Goal: Task Accomplishment & Management: Complete application form

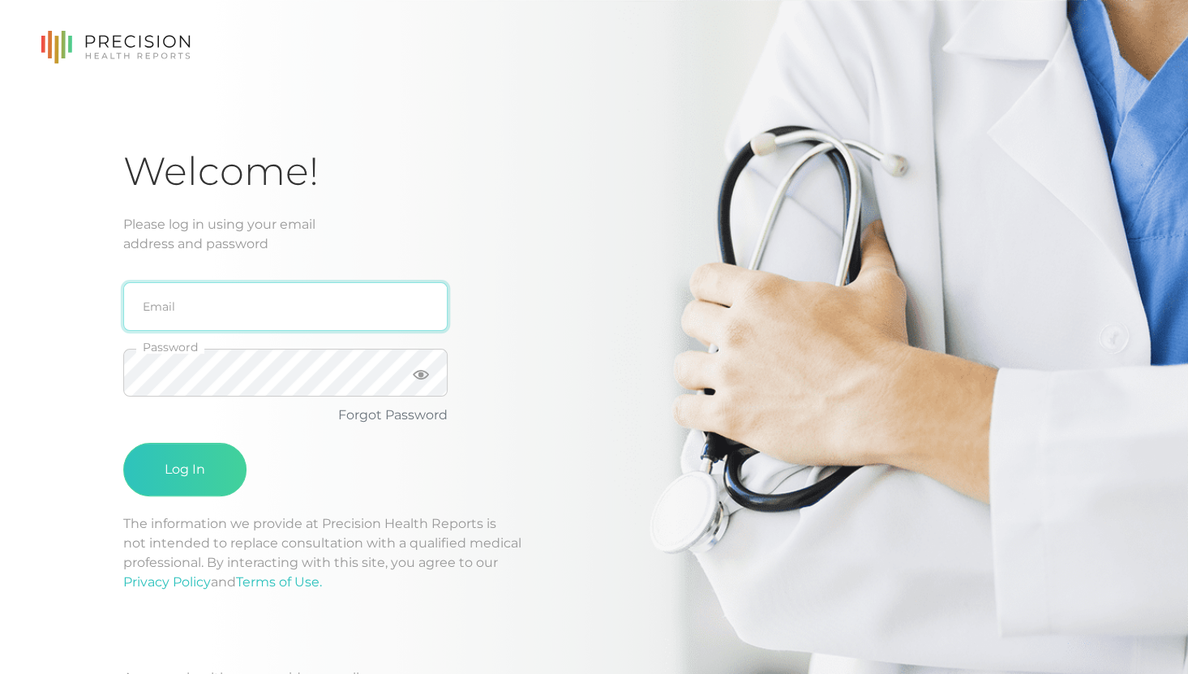
click at [199, 298] on input "email" at bounding box center [285, 306] width 324 height 49
type input "[EMAIL_ADDRESS][DOMAIN_NAME]"
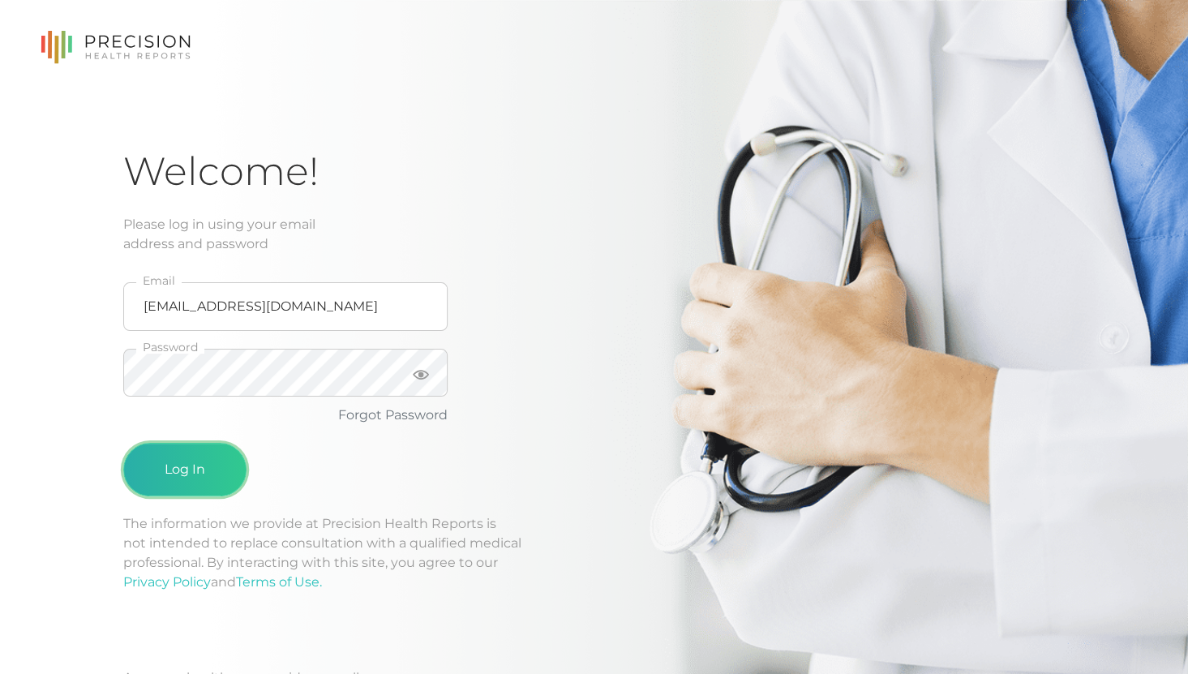
click at [196, 452] on button "Log In" at bounding box center [184, 470] width 123 height 54
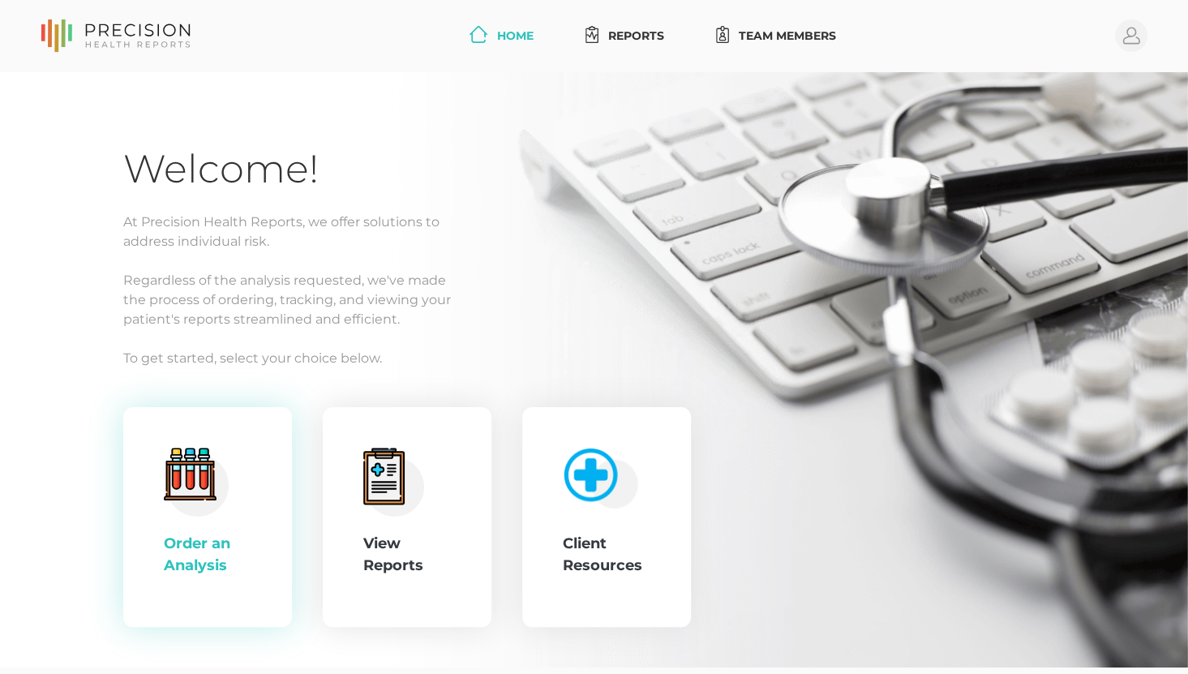
click at [192, 509] on circle at bounding box center [197, 484] width 62 height 62
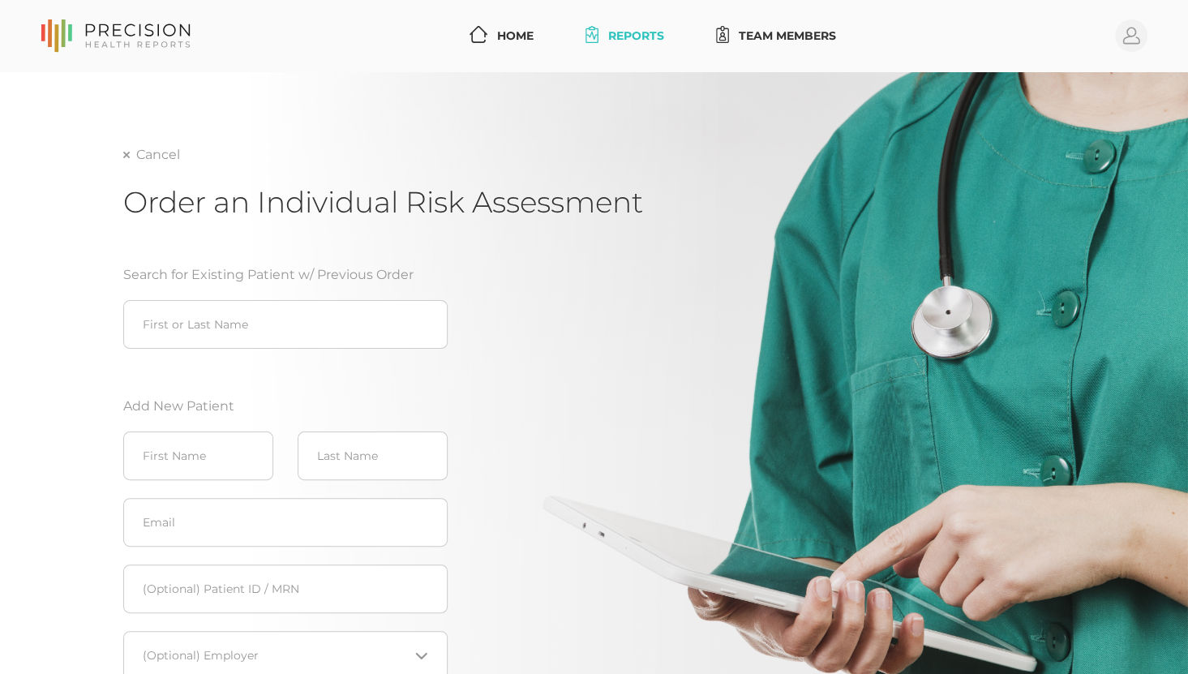
click at [574, 667] on div "Search for Existing Patient w/ Previous Order First or Last Name Add New Patien…" at bounding box center [382, 518] width 519 height 545
click at [205, 304] on input "search" at bounding box center [285, 324] width 324 height 49
type input "k"
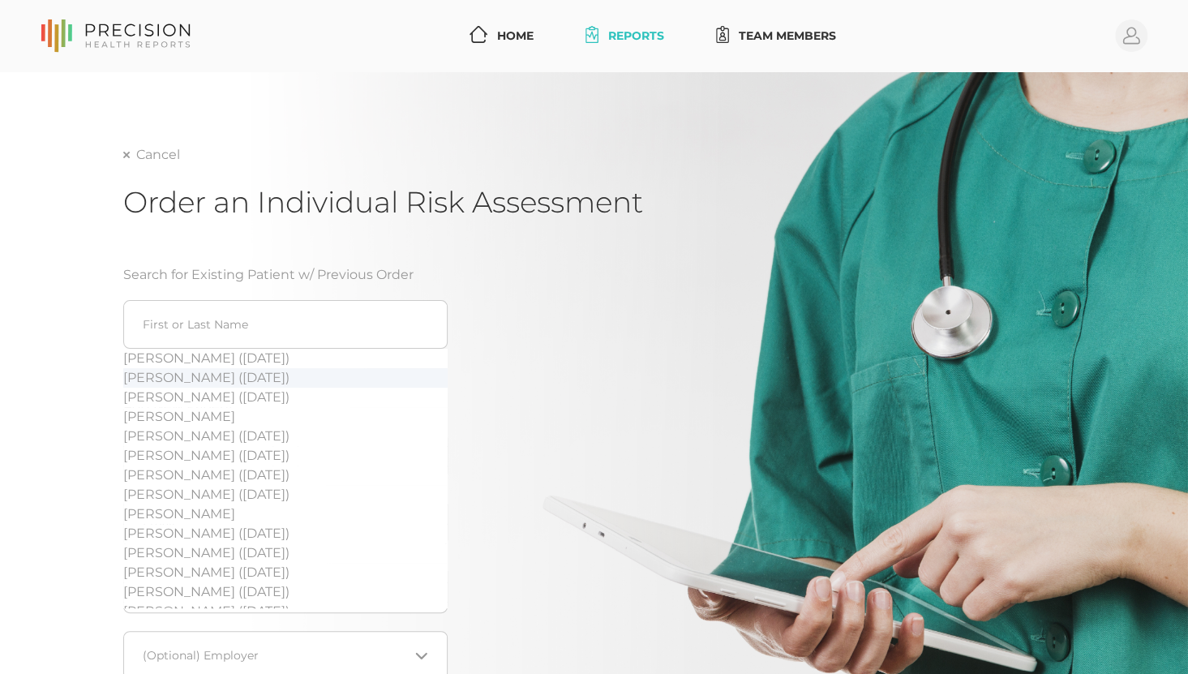
click at [95, 389] on div "Cancel Order an Individual Risk Assessment Search for Existing Patient w/ Previ…" at bounding box center [594, 451] width 1188 height 759
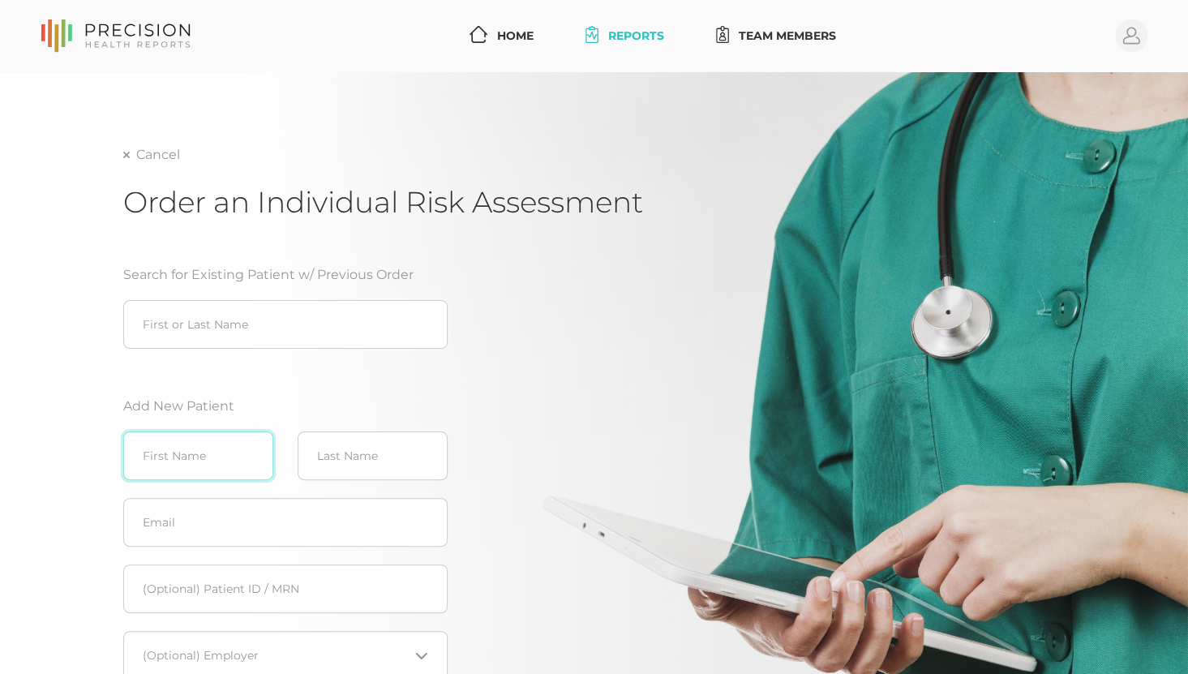
click at [160, 454] on input "text" at bounding box center [198, 455] width 150 height 49
type input "[PERSON_NAME]"
click at [519, 651] on div "Search for Existing Patient w/ Previous Order First or Last Name Add New Patien…" at bounding box center [382, 518] width 519 height 545
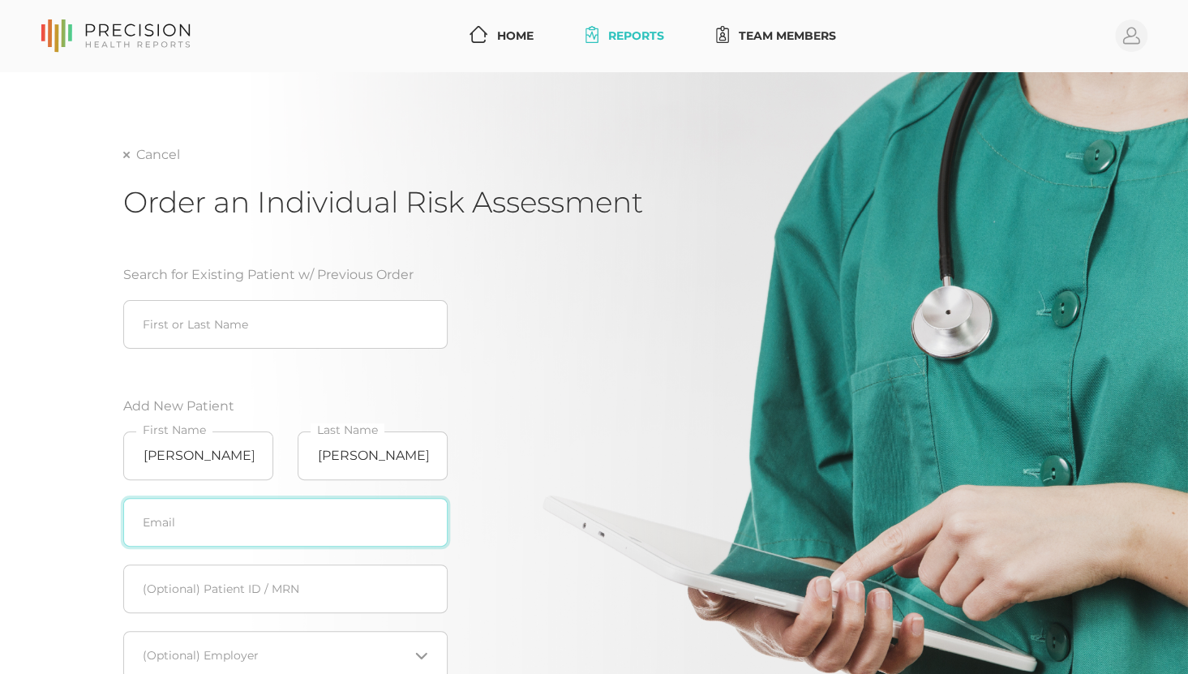
click at [209, 528] on input "text" at bounding box center [285, 522] width 324 height 49
paste input "[EMAIL_ADDRESS][DOMAIN_NAME]"
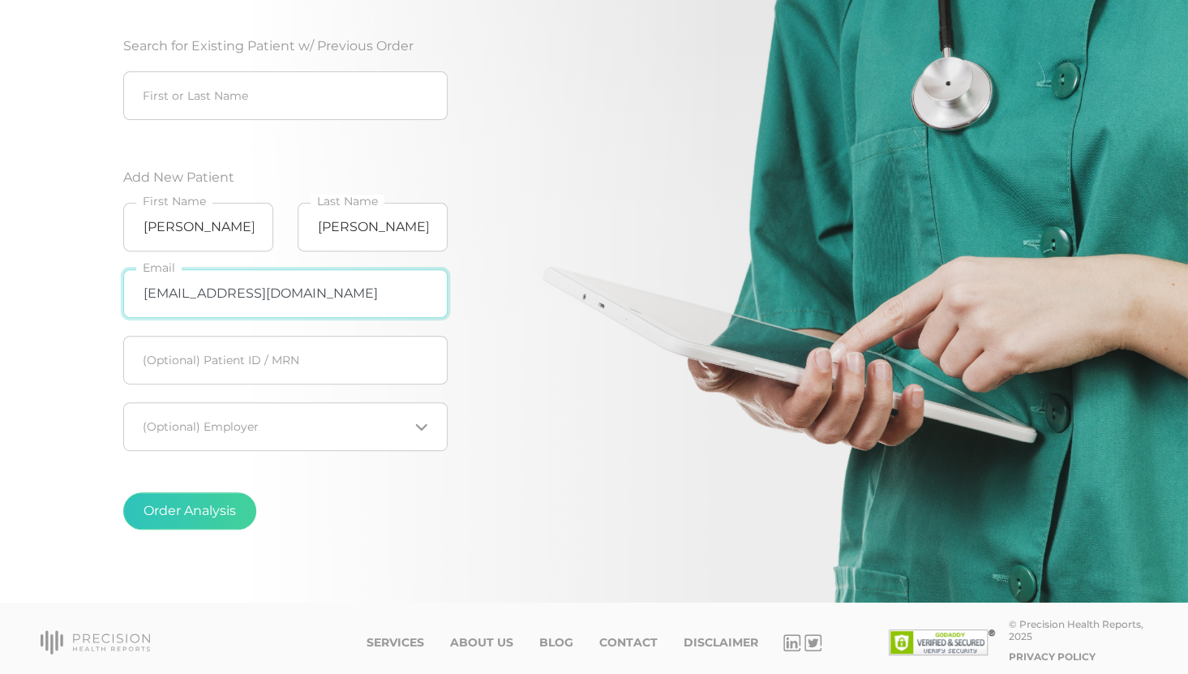
scroll to position [233, 0]
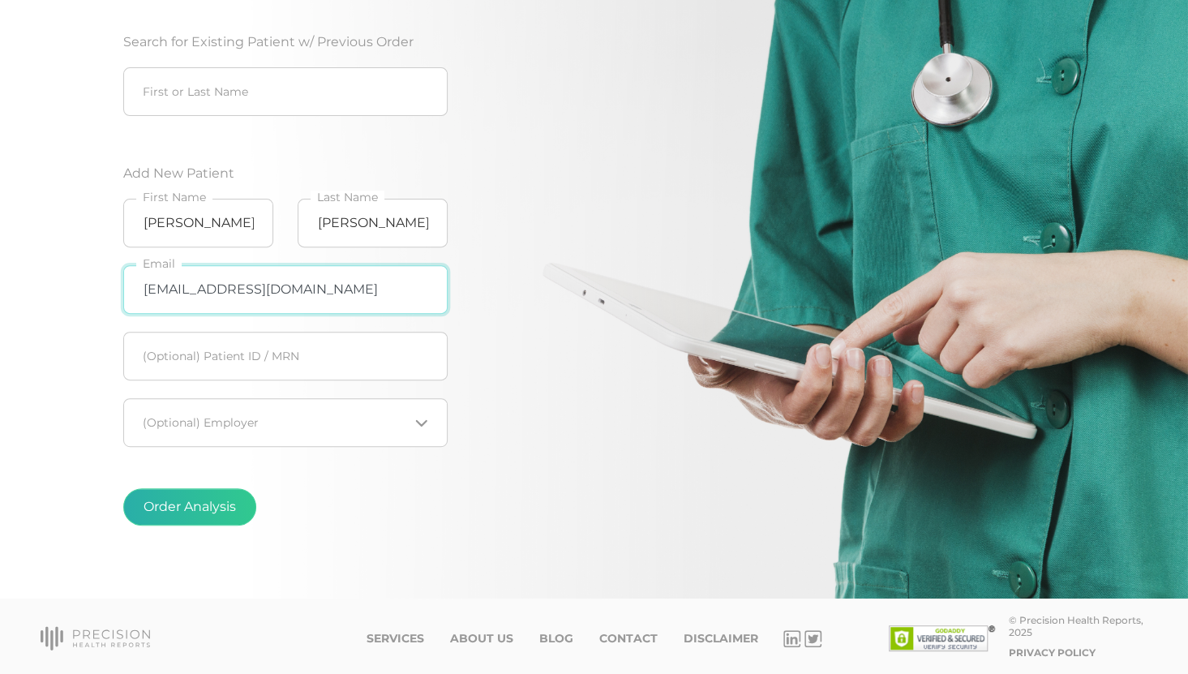
type input "[EMAIL_ADDRESS][DOMAIN_NAME]"
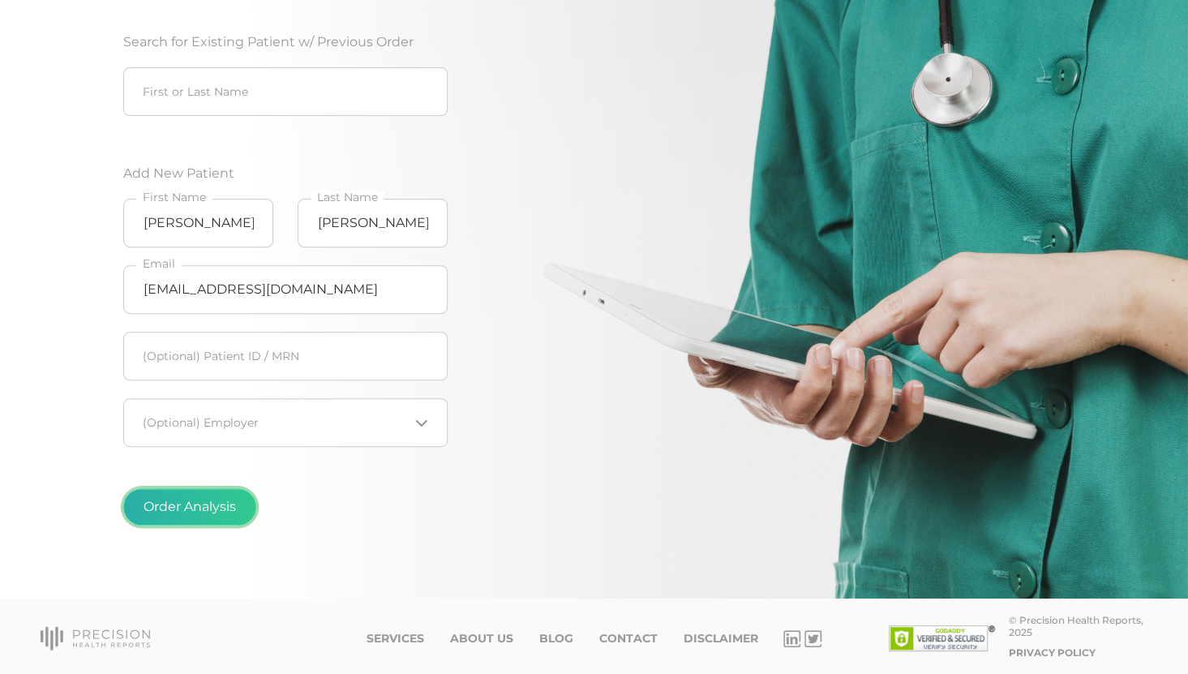
click at [221, 503] on button "Order Analysis" at bounding box center [189, 506] width 133 height 37
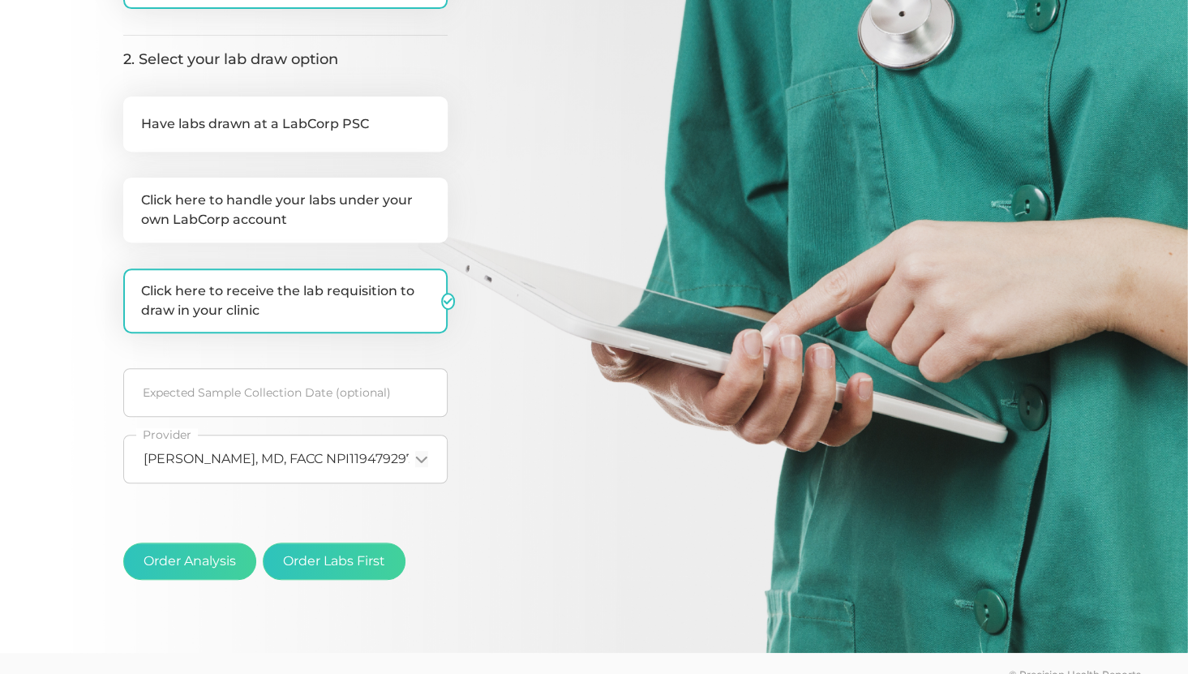
scroll to position [365, 0]
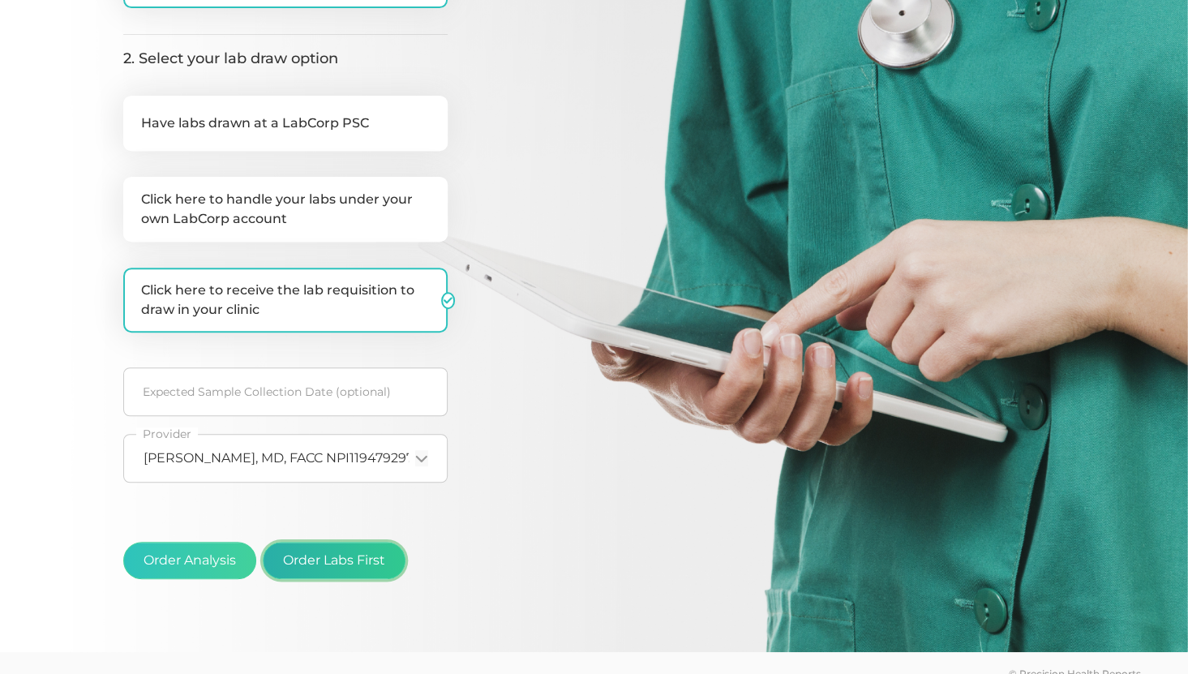
click at [311, 560] on button "Order Labs First" at bounding box center [334, 560] width 143 height 37
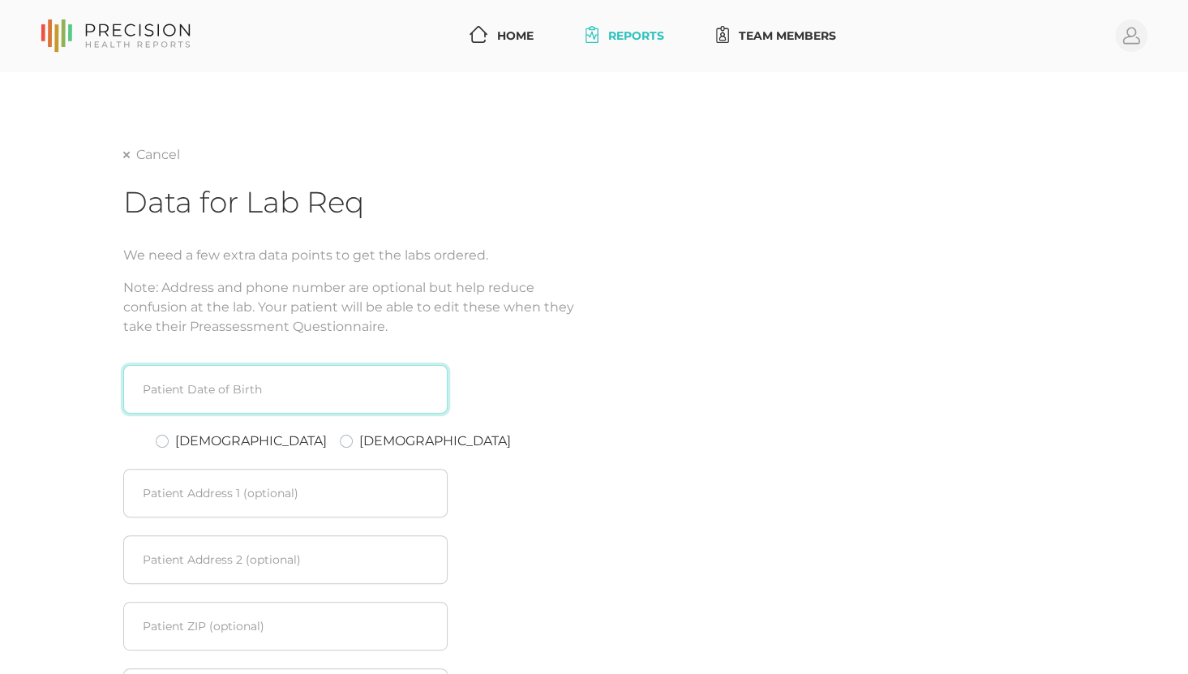
click at [323, 410] on input at bounding box center [285, 389] width 324 height 49
click at [480, 656] on div "Patient Date of Birth [DEMOGRAPHIC_DATA] [DEMOGRAPHIC_DATA] Patient Address 1 (…" at bounding box center [382, 582] width 519 height 491
click at [216, 398] on input at bounding box center [285, 389] width 324 height 49
type input "01"
click at [216, 398] on input "[DATE]" at bounding box center [285, 389] width 324 height 49
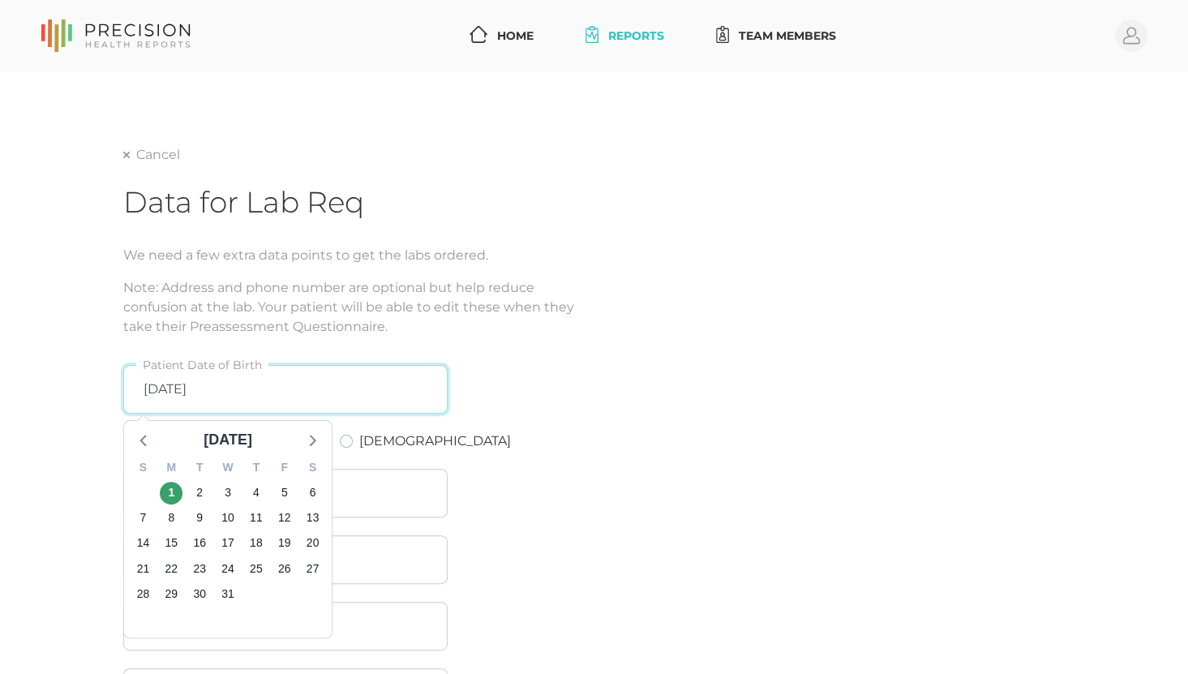
drag, startPoint x: 221, startPoint y: 388, endPoint x: 101, endPoint y: 405, distance: 121.1
click at [101, 405] on div "Cancel Data for Lab Req We need a few extra data points to get the labs ordered…" at bounding box center [594, 470] width 1188 height 796
type input "01201995"
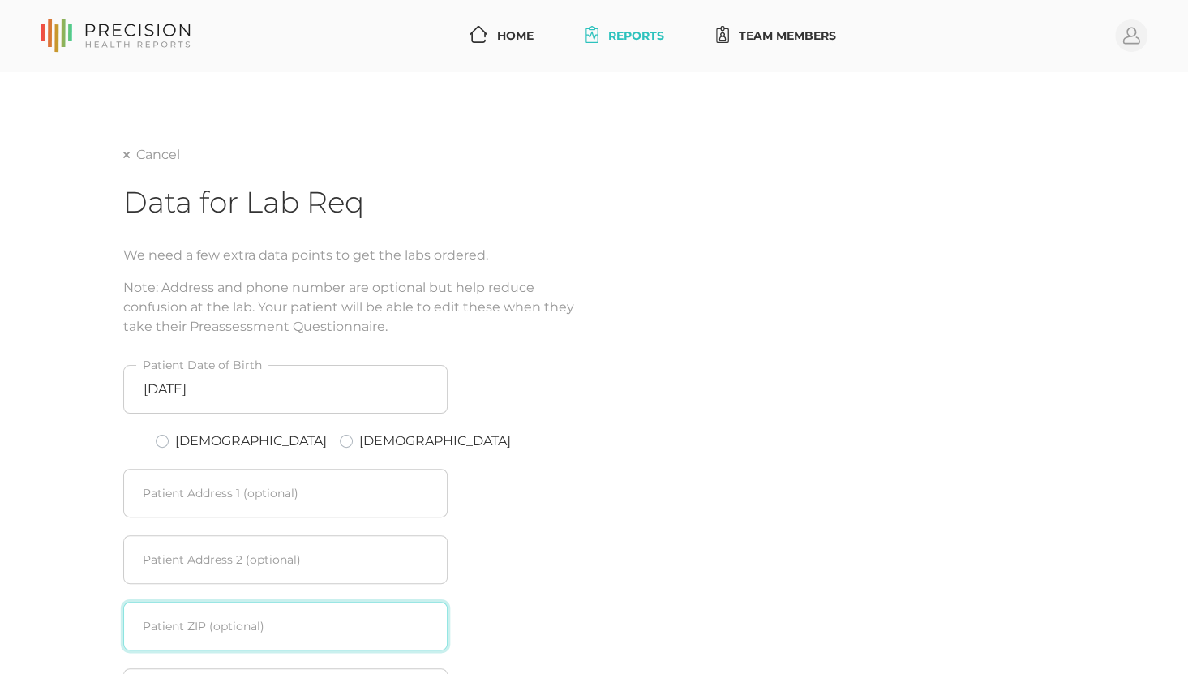
click at [417, 646] on input "text" at bounding box center [285, 626] width 324 height 49
click at [174, 450] on fieldset "[DEMOGRAPHIC_DATA] [DEMOGRAPHIC_DATA]" at bounding box center [285, 440] width 324 height 37
click at [175, 444] on label "[DEMOGRAPHIC_DATA]" at bounding box center [251, 440] width 152 height 19
click at [162, 444] on input "[DEMOGRAPHIC_DATA]" at bounding box center [162, 439] width 13 height 16
radio input "true"
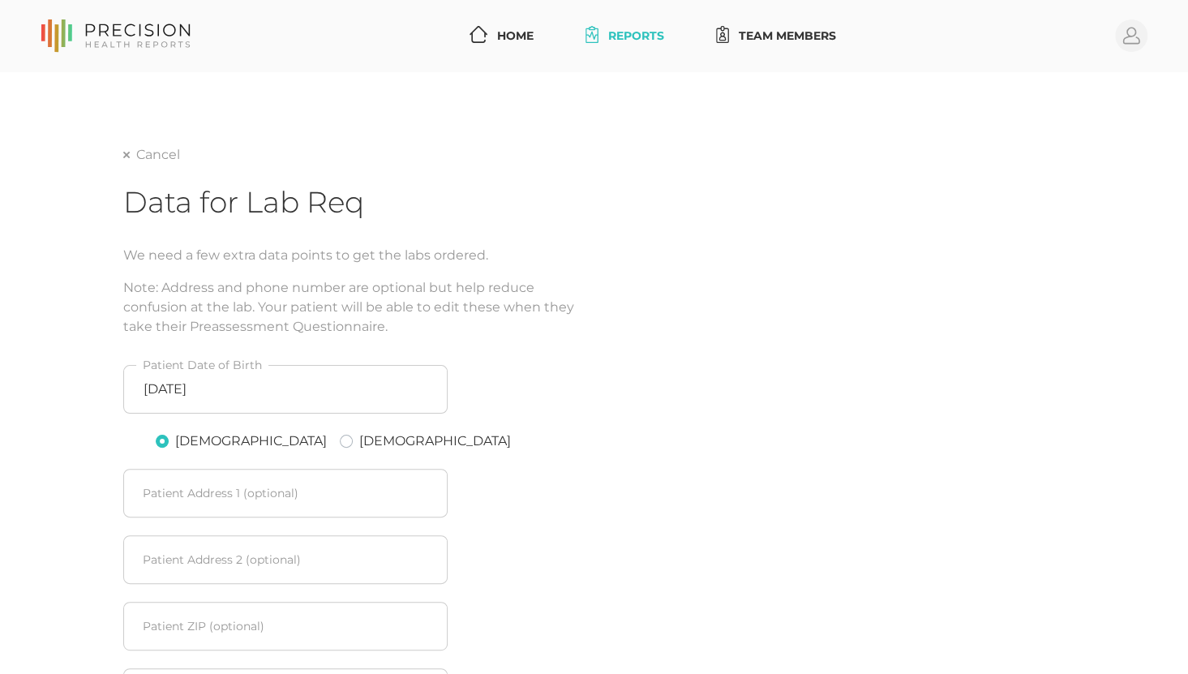
click at [559, 662] on div "[DEMOGRAPHIC_DATA] Patient Date of Birth [DEMOGRAPHIC_DATA] [DEMOGRAPHIC_DATA] …" at bounding box center [382, 582] width 519 height 491
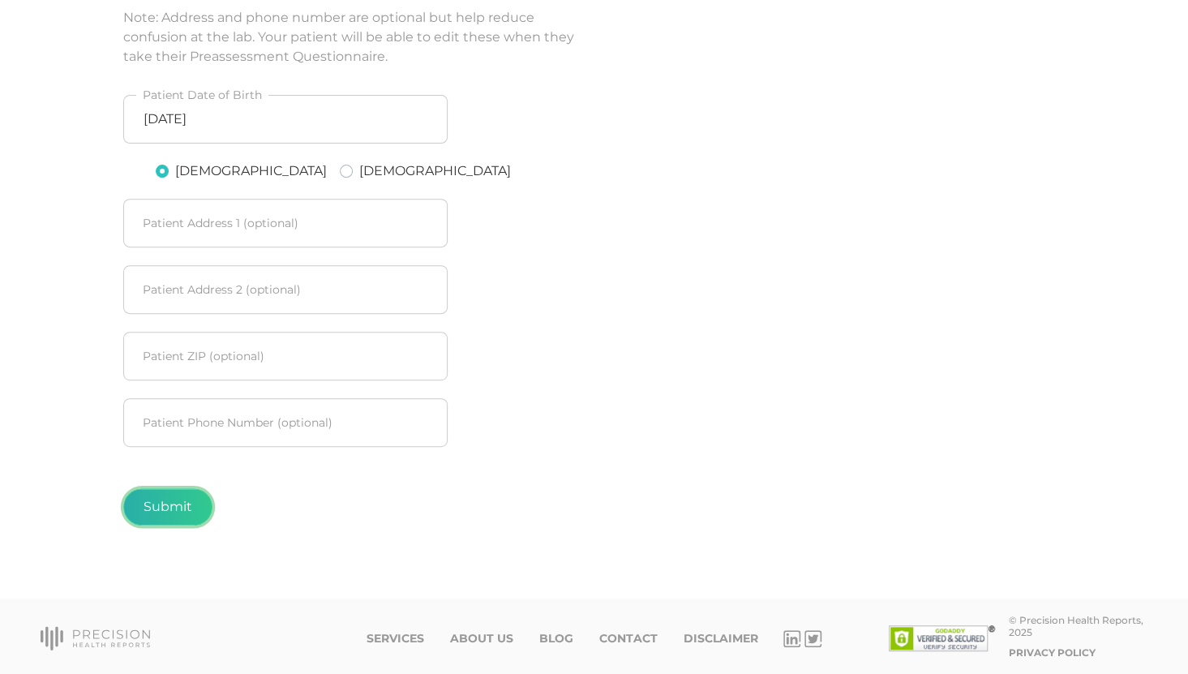
click at [152, 505] on button "Submit" at bounding box center [167, 506] width 89 height 37
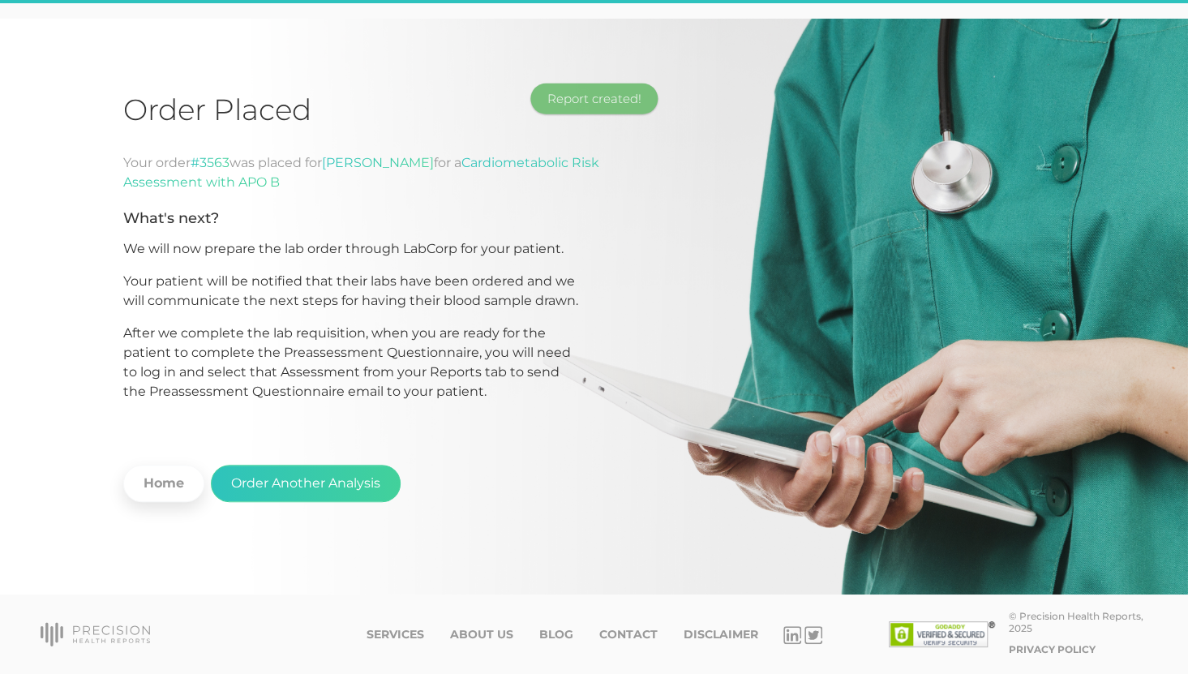
scroll to position [52, 0]
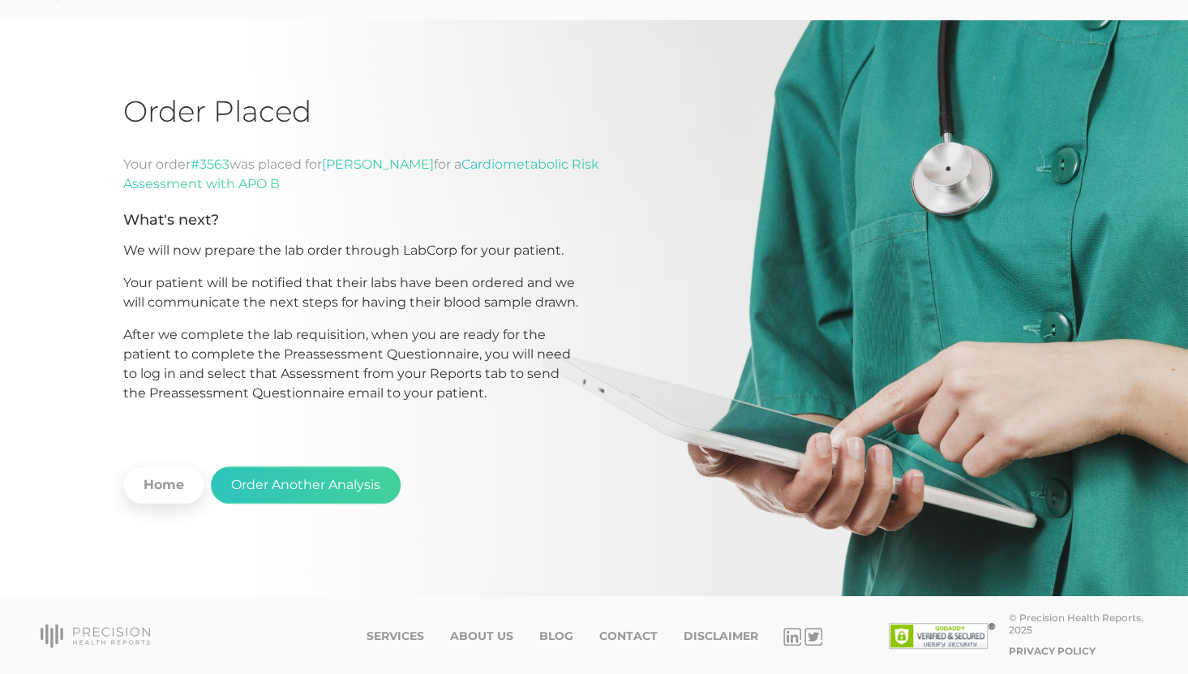
click at [763, 23] on div "Order Placed Your order #3563 was placed for [PERSON_NAME] for a Cardiometaboli…" at bounding box center [594, 308] width 1188 height 577
click at [275, 482] on button "Order Another Analysis" at bounding box center [306, 484] width 190 height 37
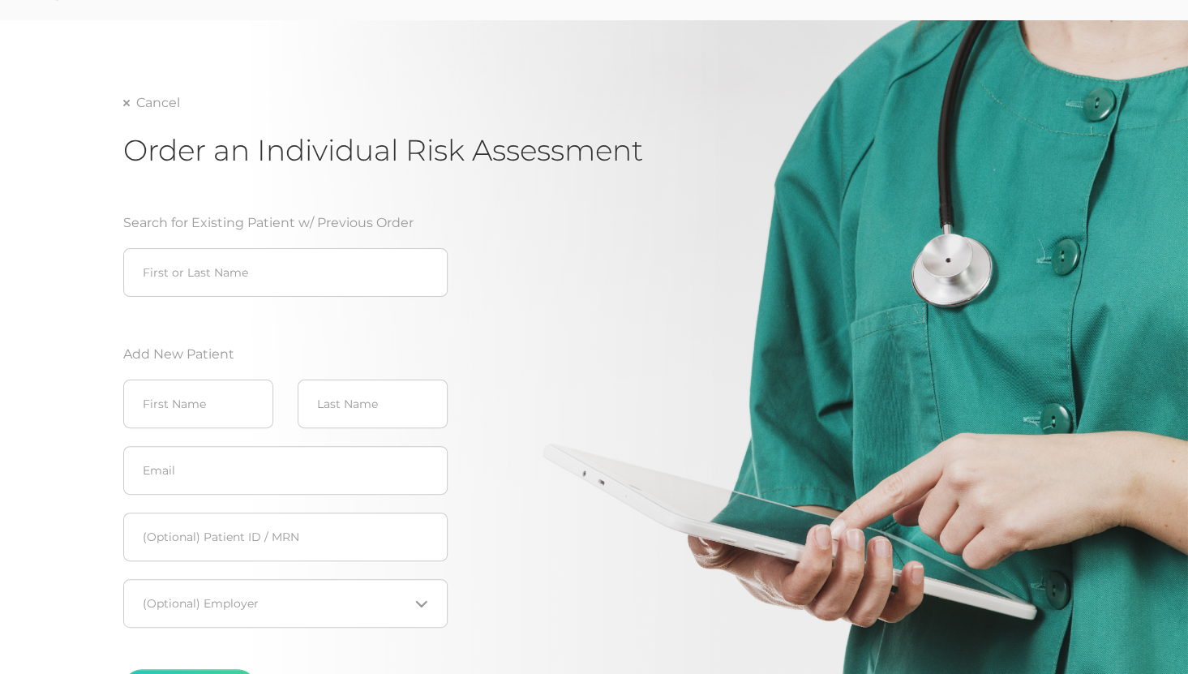
click at [196, 272] on input "search" at bounding box center [285, 272] width 324 height 49
click at [569, 652] on div "Search for Existing Patient w/ Previous Order [PERSON_NAME] First or Last Name …" at bounding box center [382, 466] width 519 height 545
click at [290, 273] on input "[PERSON_NAME]" at bounding box center [285, 272] width 324 height 49
drag, startPoint x: 238, startPoint y: 275, endPoint x: 129, endPoint y: 280, distance: 108.8
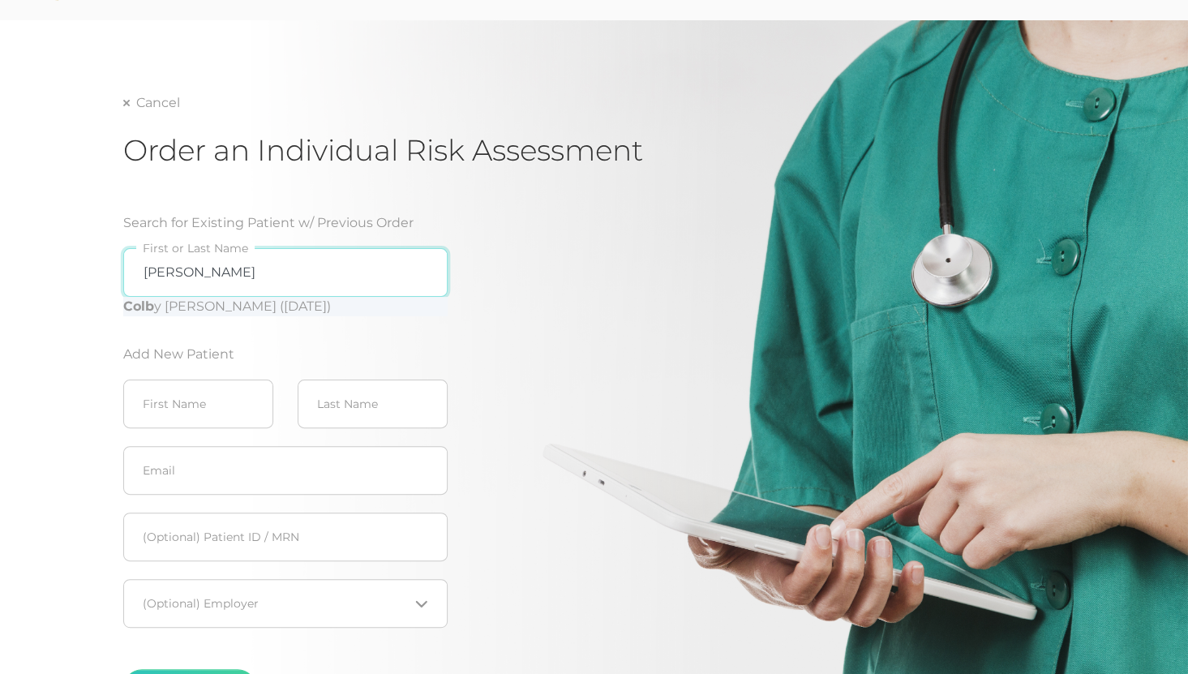
click at [129, 280] on input "[PERSON_NAME]" at bounding box center [285, 272] width 324 height 49
type input "s"
click at [482, 638] on div "Search for Existing Patient w/ Previous Order First or Last Name Add New Patien…" at bounding box center [382, 466] width 519 height 545
click at [278, 264] on input "search" at bounding box center [285, 272] width 324 height 49
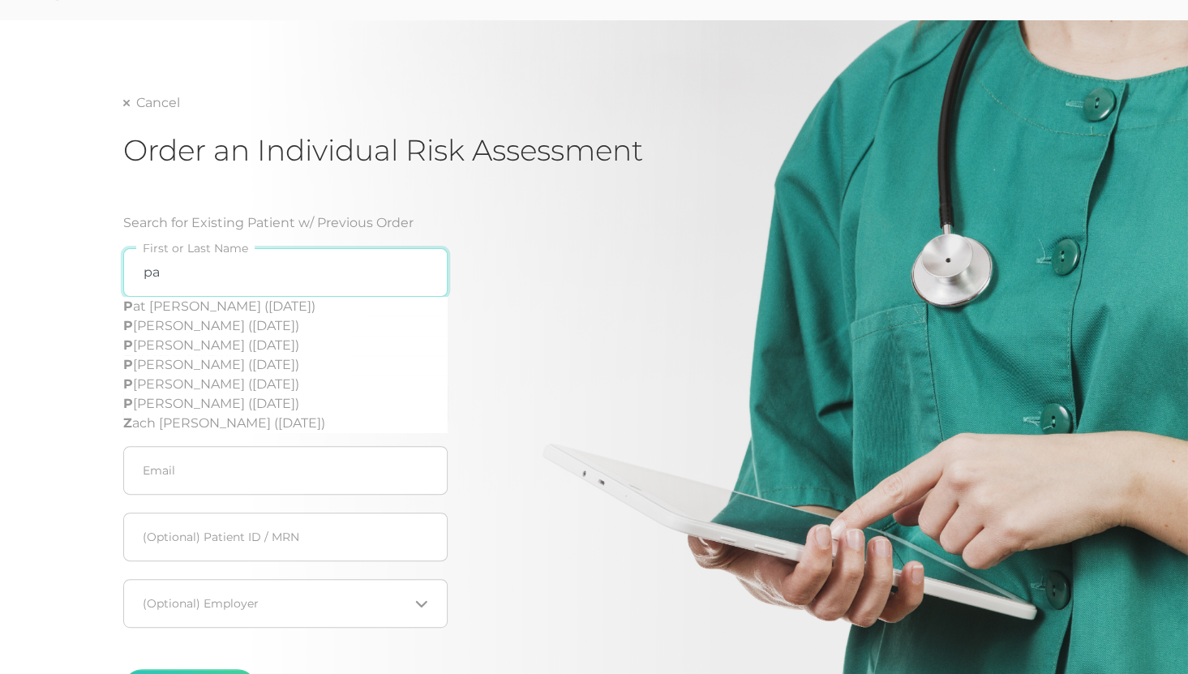
type input "p"
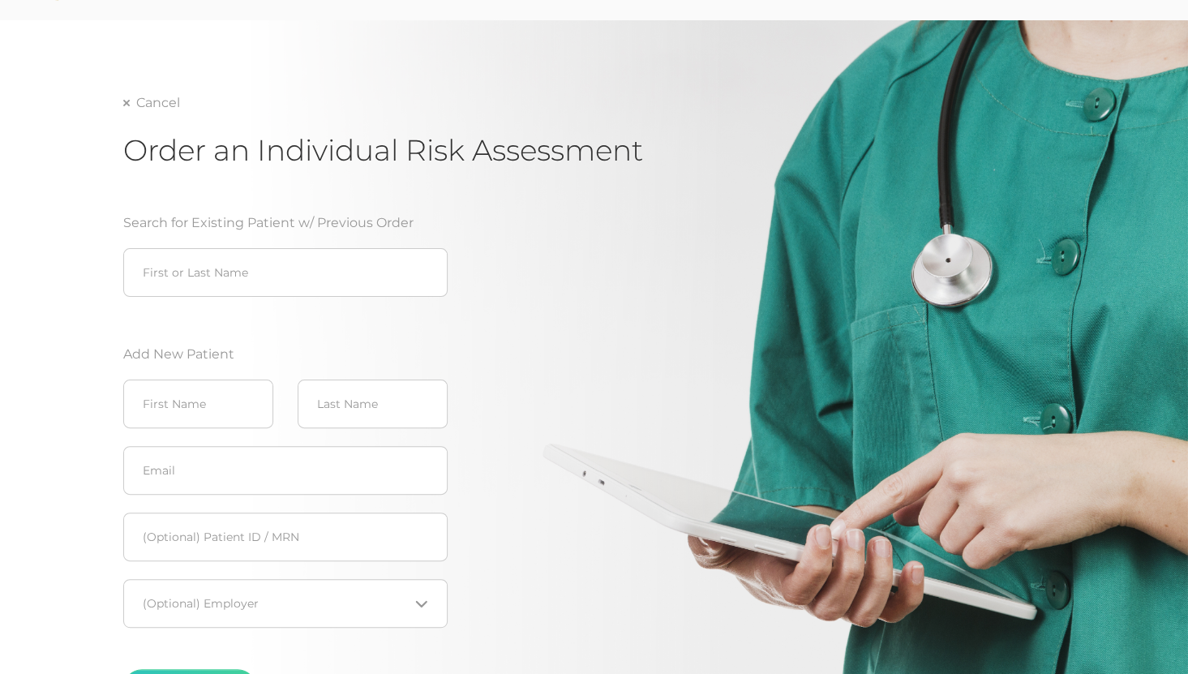
click at [525, 659] on div "Search for Existing Patient w/ Previous Order First or Last Name Add New Patien…" at bounding box center [382, 466] width 519 height 545
click at [179, 395] on input "text" at bounding box center [198, 403] width 150 height 49
type input "[PERSON_NAME]"
click at [459, 658] on div "Search for Existing Patient w/ Previous Order First or Last Name Add New Patien…" at bounding box center [382, 466] width 519 height 545
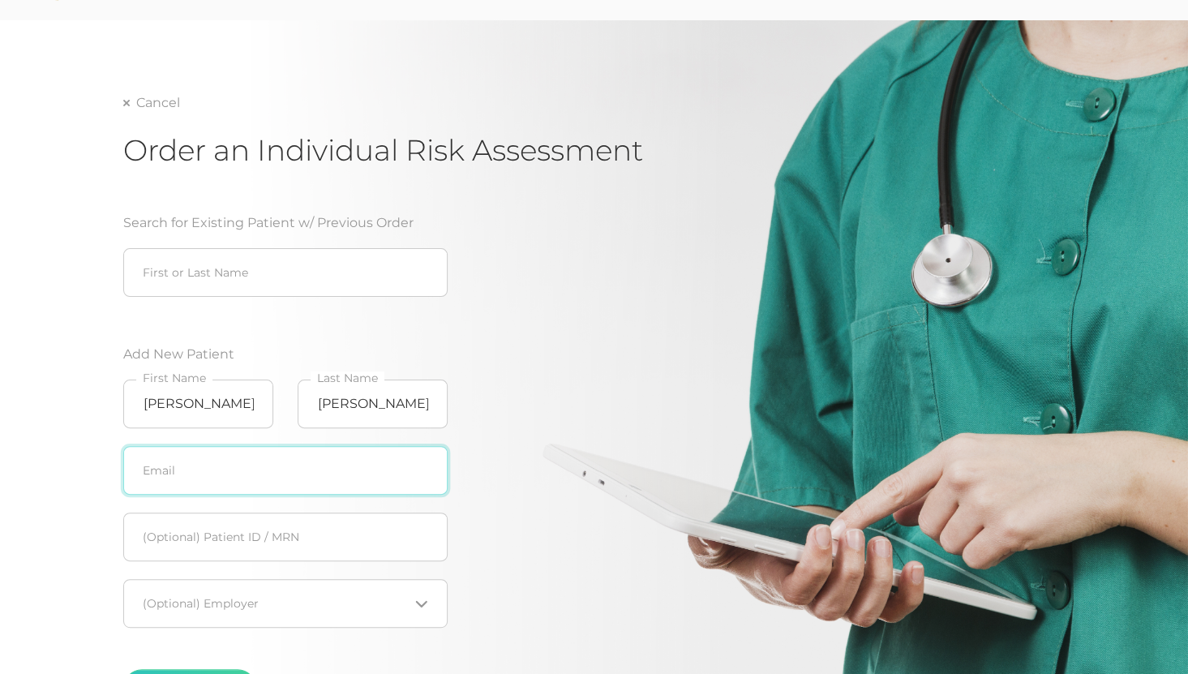
click at [229, 471] on input "text" at bounding box center [285, 470] width 324 height 49
paste input "[PERSON_NAME][EMAIL_ADDRESS][DOMAIN_NAME]"
type input "[PERSON_NAME][EMAIL_ADDRESS][DOMAIN_NAME]"
drag, startPoint x: 334, startPoint y: 474, endPoint x: 96, endPoint y: 471, distance: 237.6
click at [96, 471] on div "Cancel Order an Individual Risk Assessment Search for Existing Patient w/ Previ…" at bounding box center [594, 399] width 1188 height 759
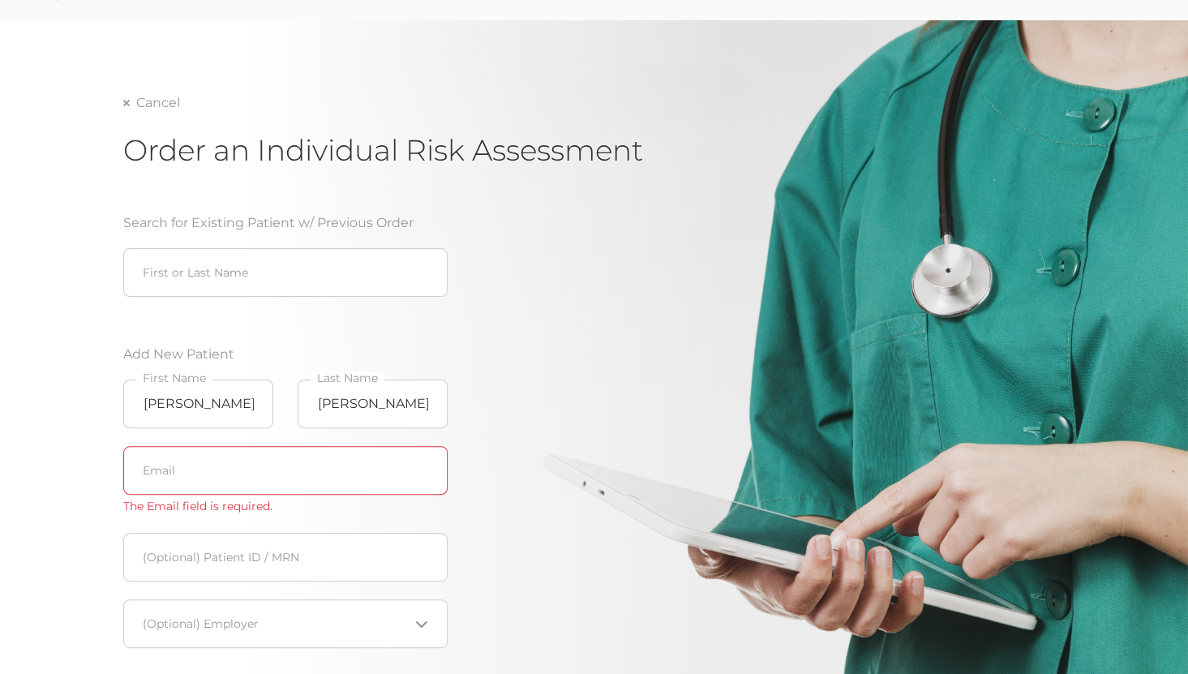
click at [486, 651] on div "Search for Existing Patient w/ Previous Order First or Last Name Add New Patien…" at bounding box center [382, 476] width 519 height 565
click at [497, 650] on div "Search for Existing Patient w/ Previous Order First or Last Name Add New Patien…" at bounding box center [382, 476] width 519 height 565
click at [242, 468] on input "text" at bounding box center [285, 470] width 324 height 49
paste input "[PERSON_NAME][EMAIL_ADDRESS][PERSON_NAME][DOMAIN_NAME]"
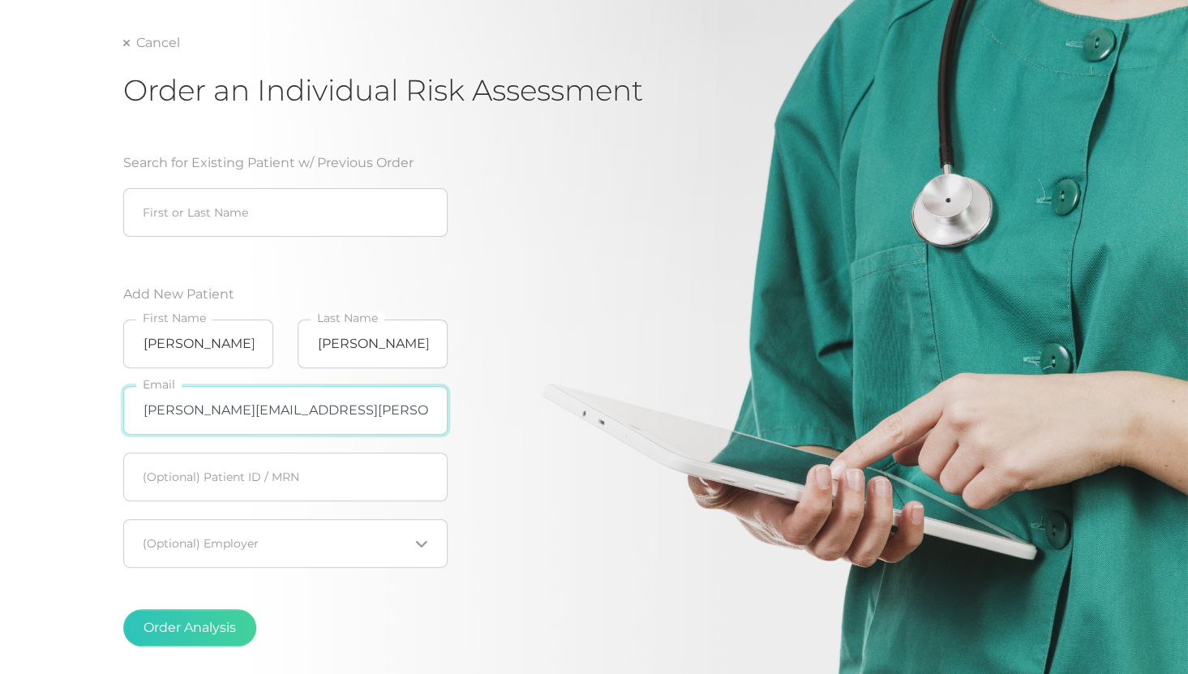
scroll to position [122, 0]
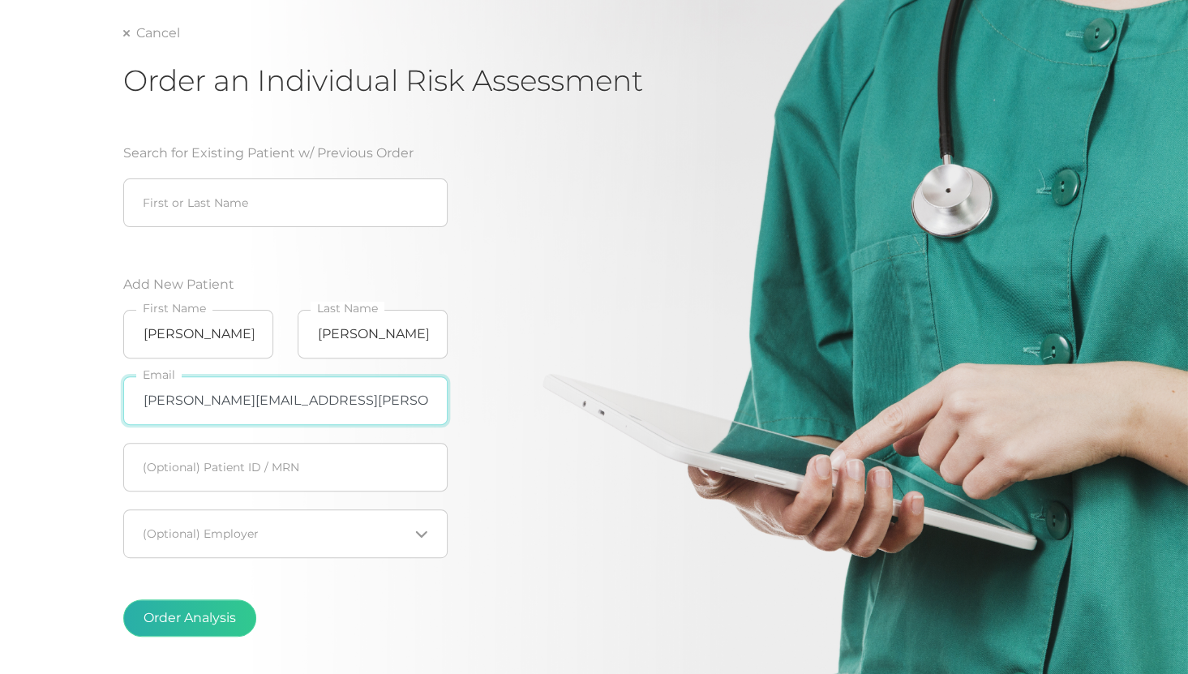
type input "[PERSON_NAME][EMAIL_ADDRESS][PERSON_NAME][DOMAIN_NAME]"
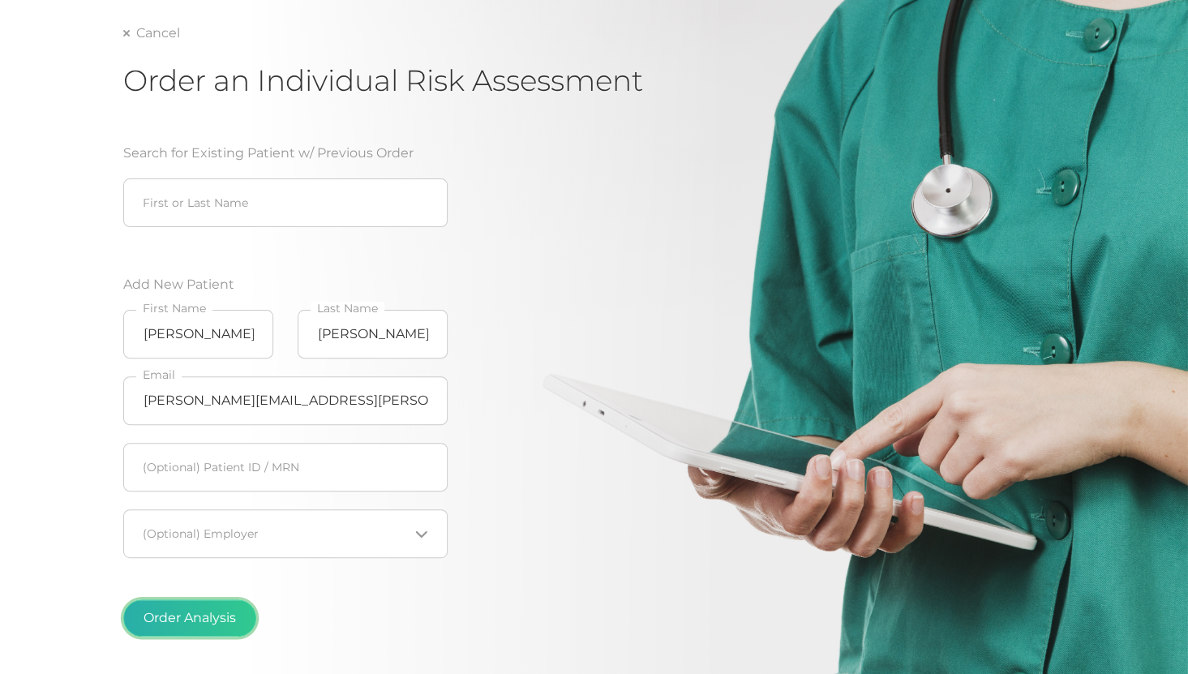
click at [189, 608] on button "Order Analysis" at bounding box center [189, 617] width 133 height 37
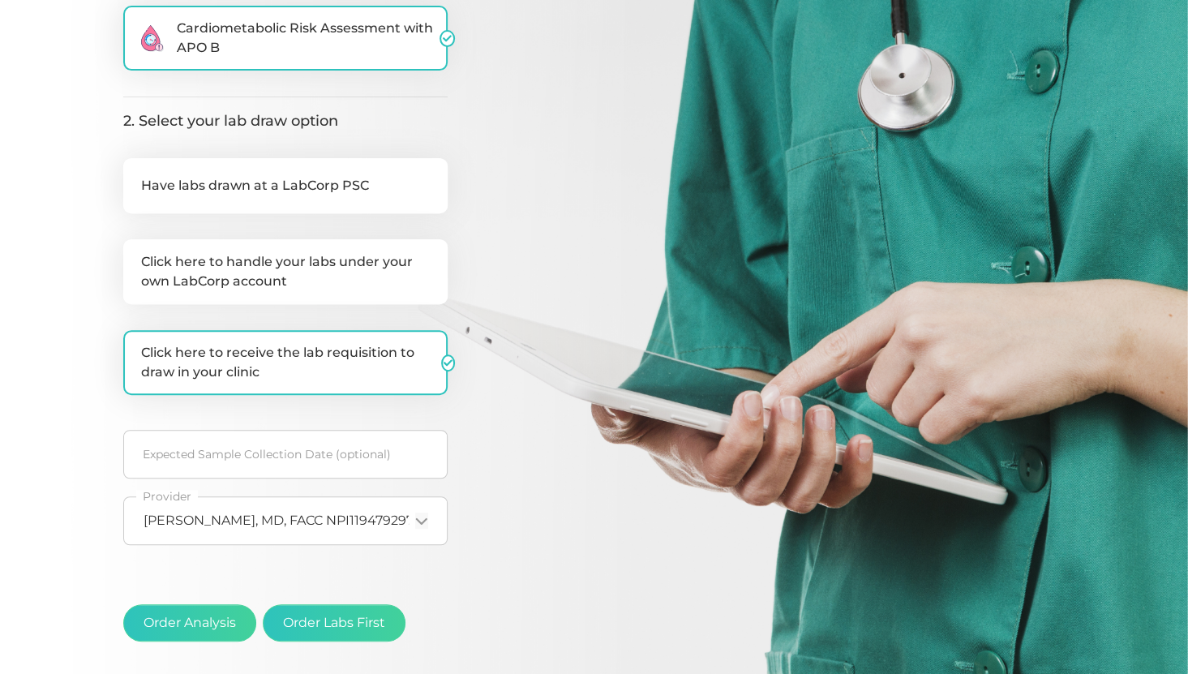
scroll to position [306, 0]
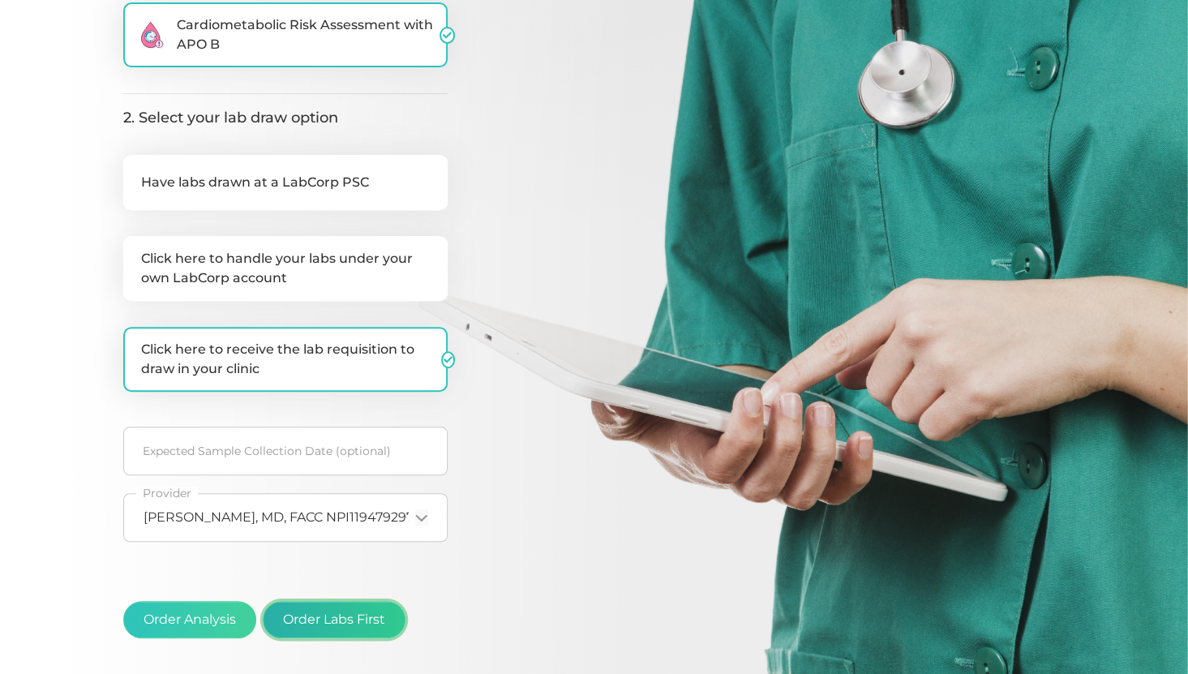
click at [316, 624] on button "Order Labs First" at bounding box center [334, 619] width 143 height 37
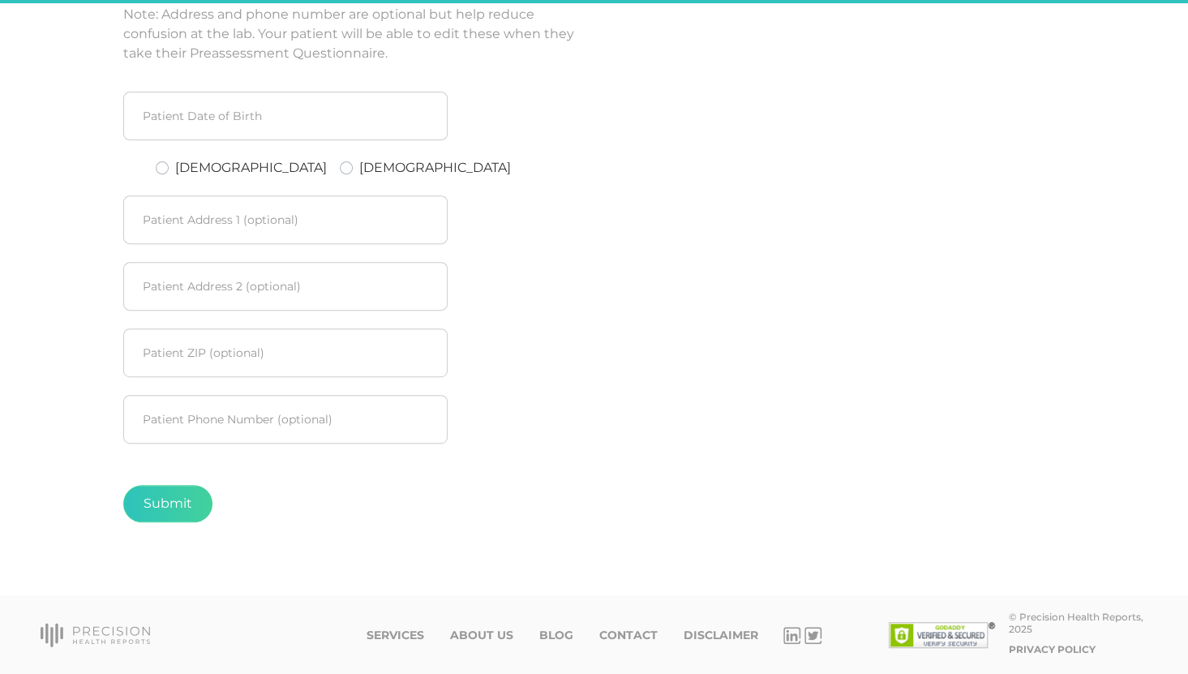
scroll to position [270, 0]
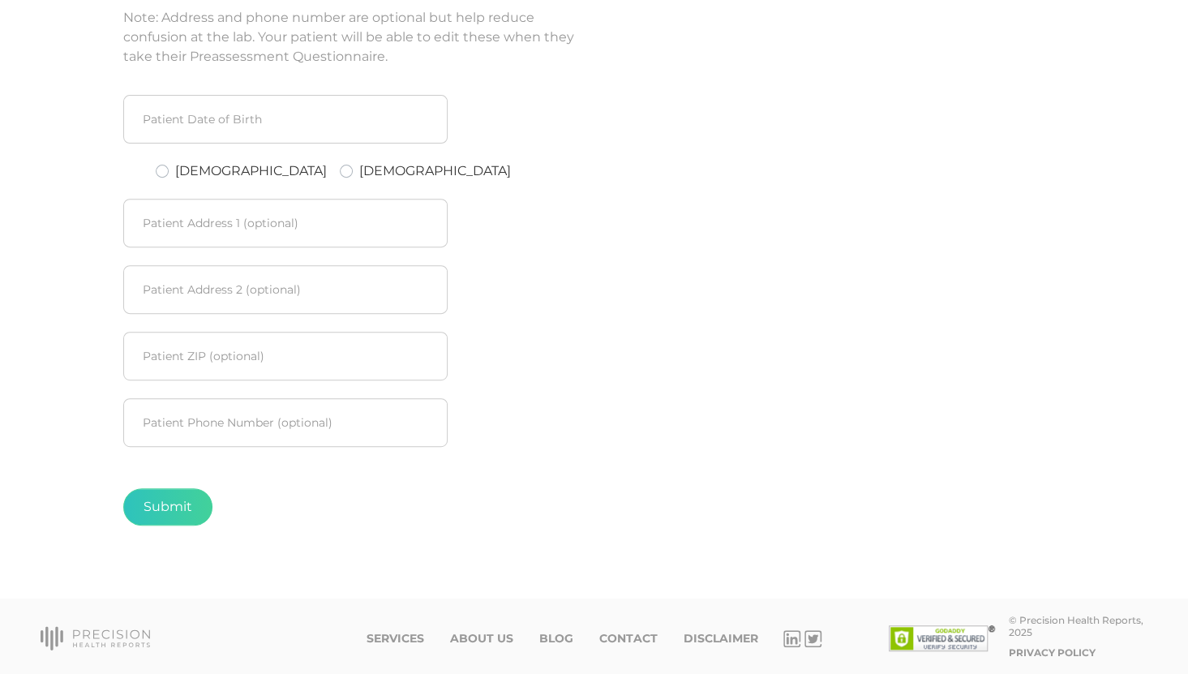
click at [568, 650] on div "Services About Us Blog Contact Disclaimer © Precision Health Reports, 2025 Priv…" at bounding box center [593, 638] width 1131 height 49
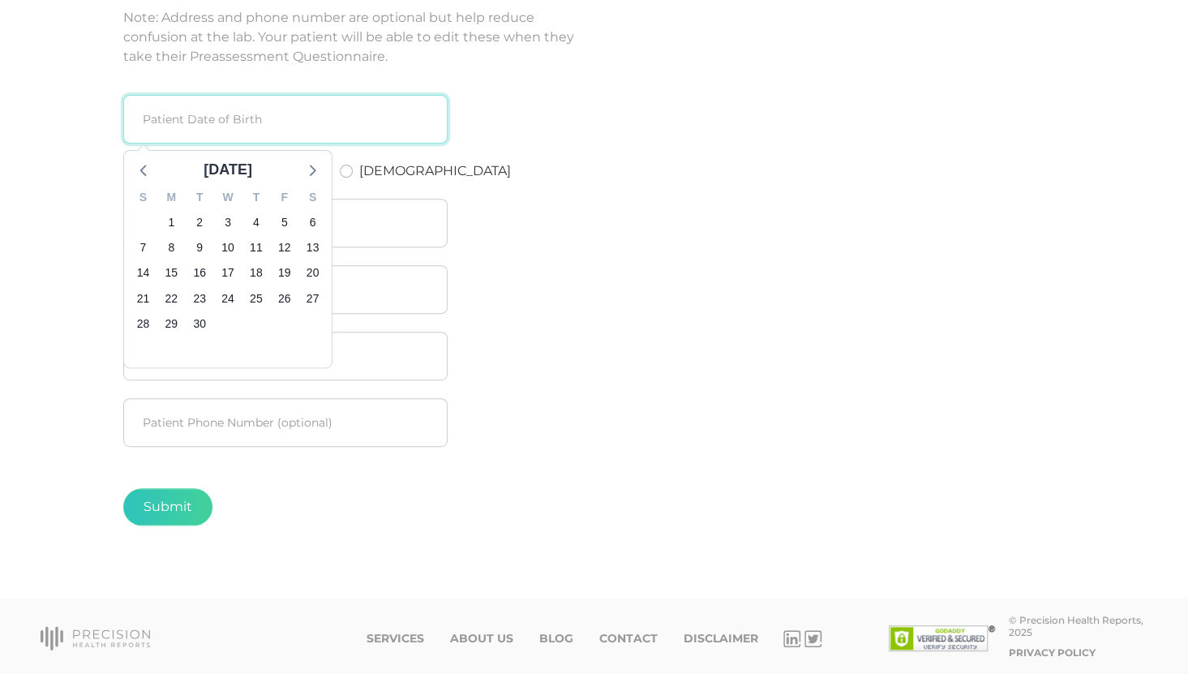
click at [217, 113] on input at bounding box center [285, 119] width 324 height 49
type input "07111985"
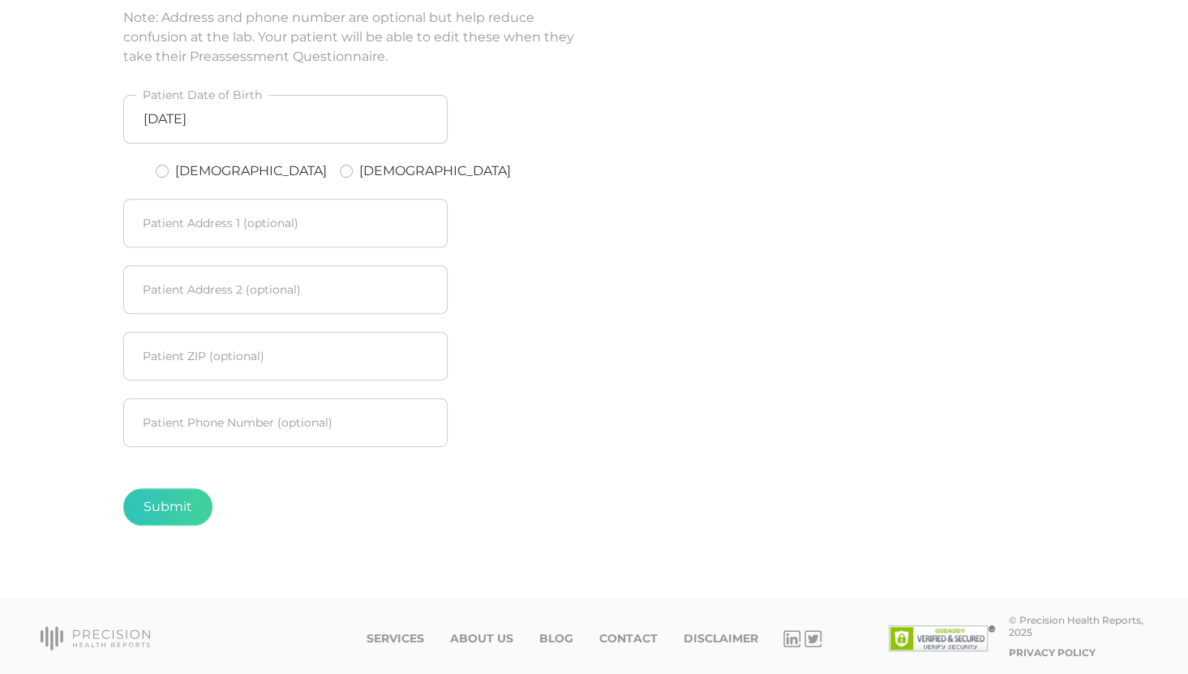
click at [175, 171] on label "[DEMOGRAPHIC_DATA]" at bounding box center [251, 170] width 152 height 19
click at [162, 171] on input "[DEMOGRAPHIC_DATA]" at bounding box center [162, 169] width 13 height 16
radio input "true"
click at [181, 505] on button "Submit" at bounding box center [167, 506] width 89 height 37
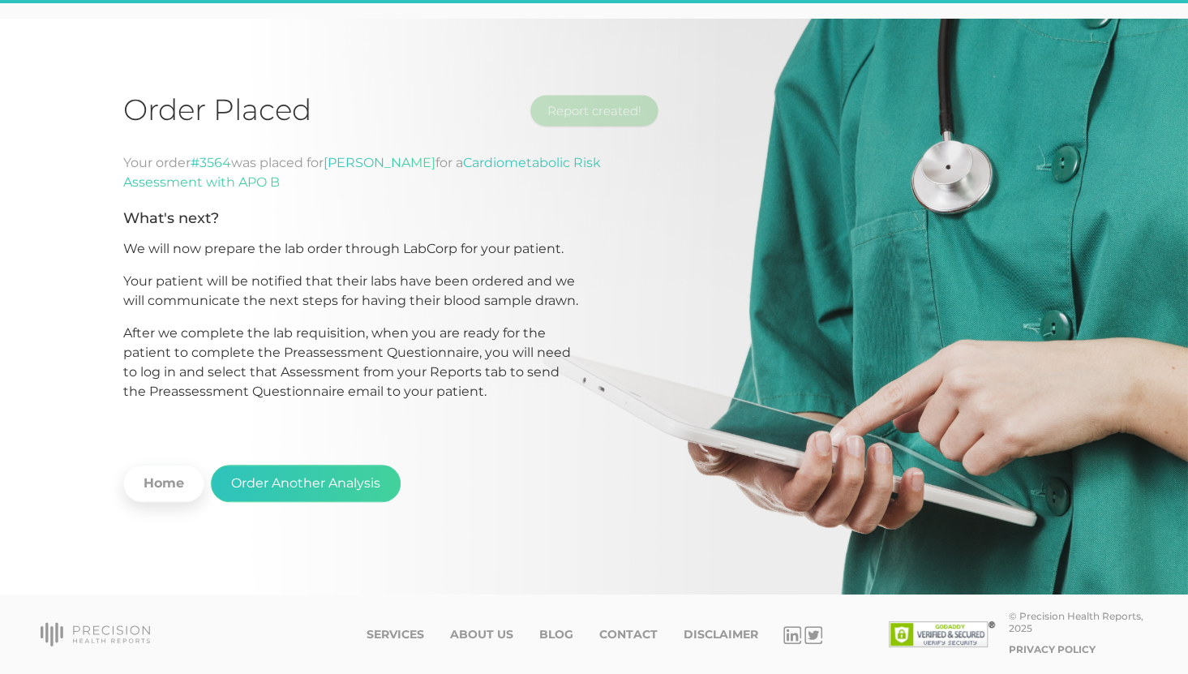
scroll to position [52, 0]
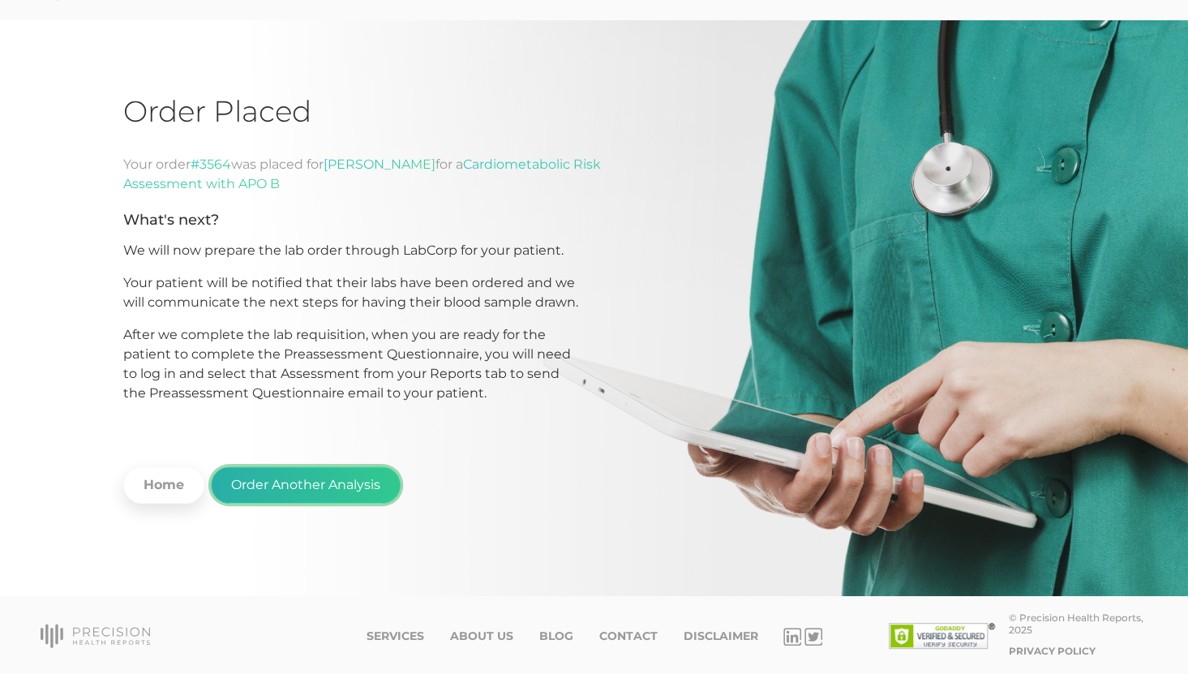
click at [294, 482] on button "Order Another Analysis" at bounding box center [306, 484] width 190 height 37
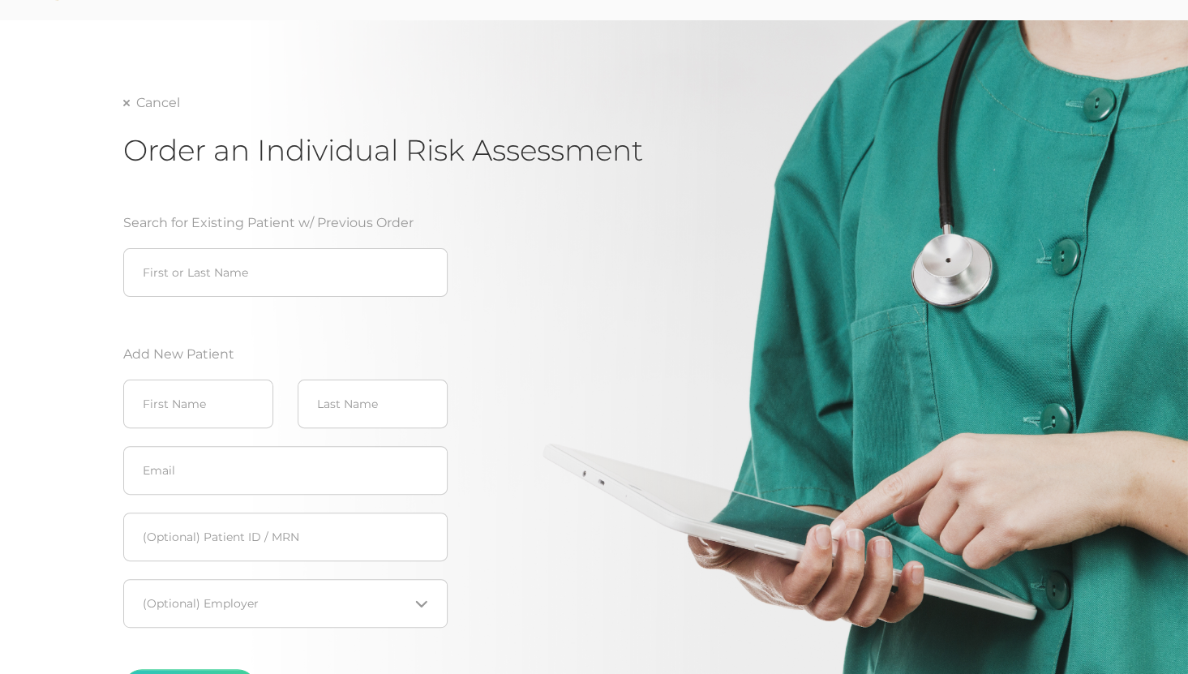
click at [491, 658] on div "Search for Existing Patient w/ Previous Order First or Last Name Add New Patien…" at bounding box center [382, 466] width 519 height 545
click at [189, 465] on input "text" at bounding box center [285, 470] width 324 height 49
paste input "[PERSON_NAME][EMAIL_ADDRESS][DOMAIN_NAME]"
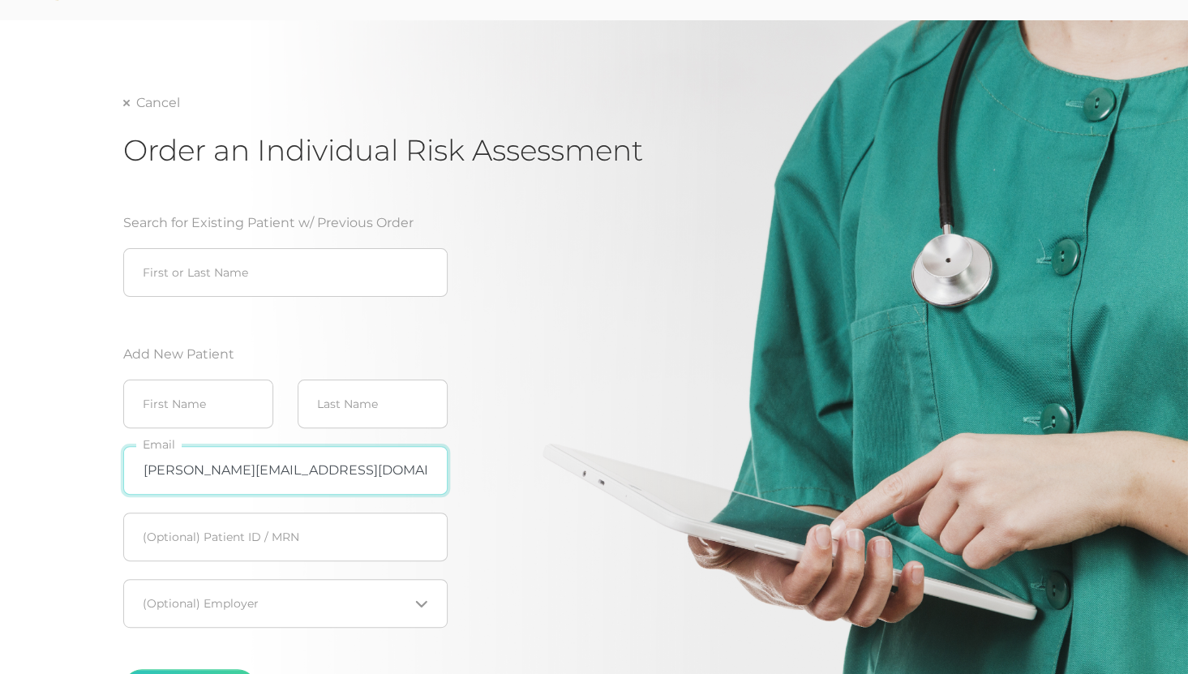
type input "[PERSON_NAME][EMAIL_ADDRESS][DOMAIN_NAME]"
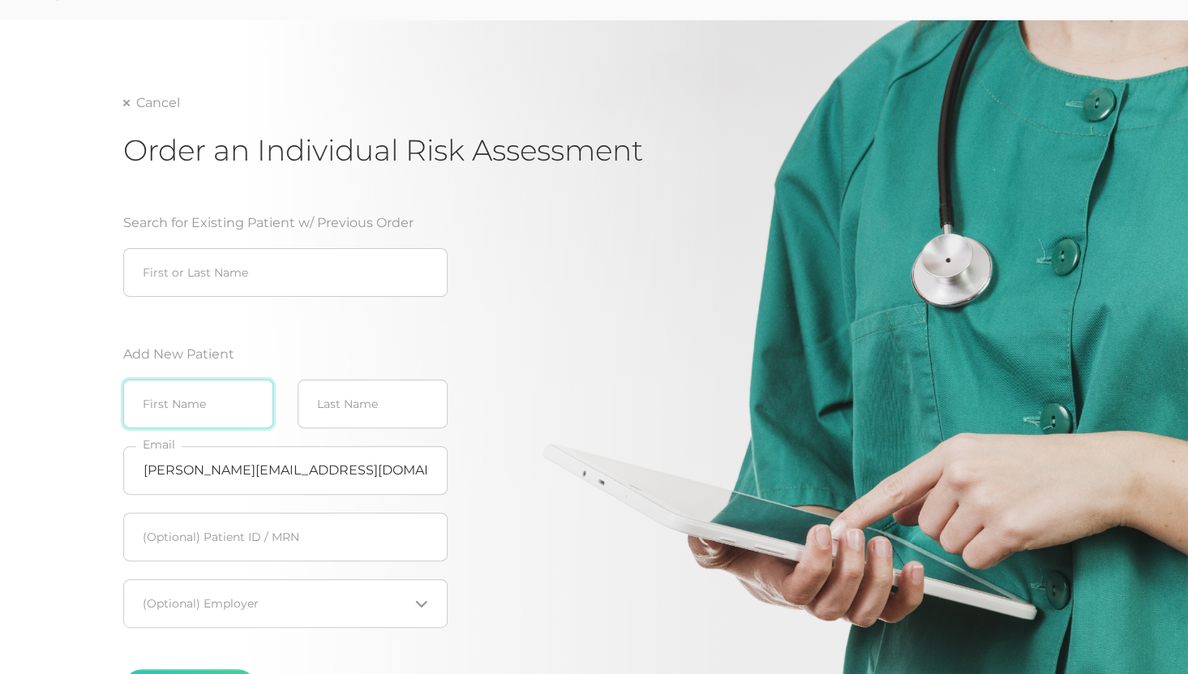
click at [184, 402] on input "text" at bounding box center [198, 403] width 150 height 49
type input "[PERSON_NAME]"
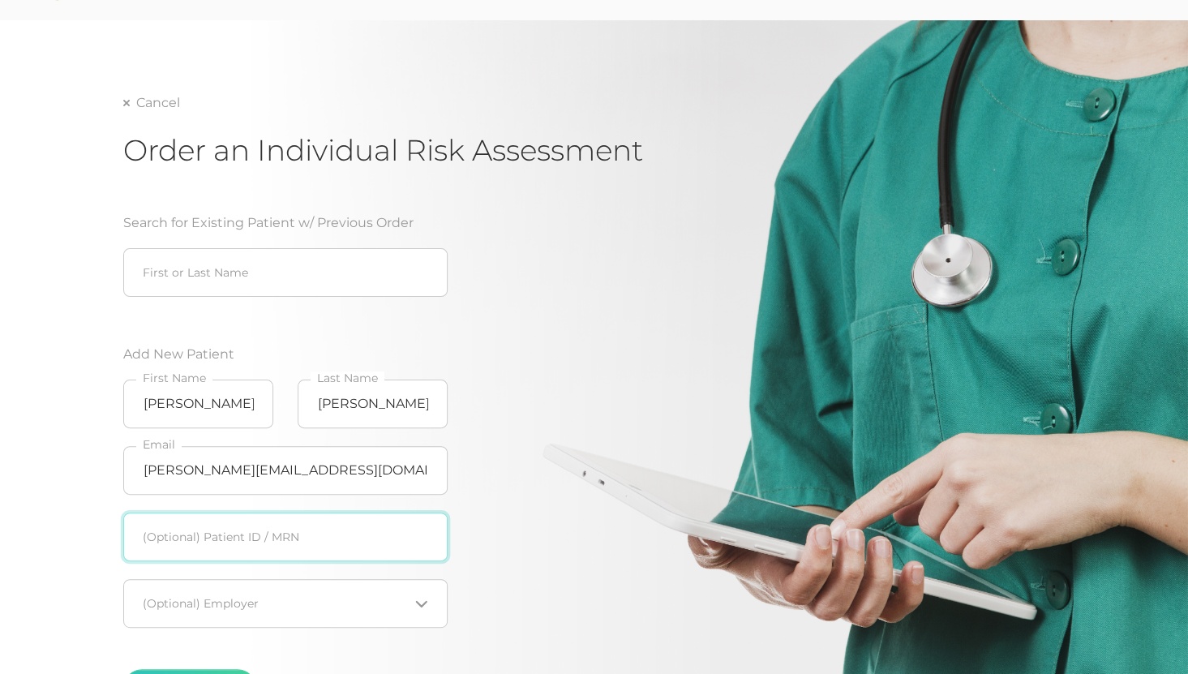
click at [289, 541] on input "text" at bounding box center [285, 536] width 324 height 49
click at [569, 642] on div "Search for Existing Patient w/ Previous Order First or Last Name Add New Patien…" at bounding box center [382, 466] width 519 height 545
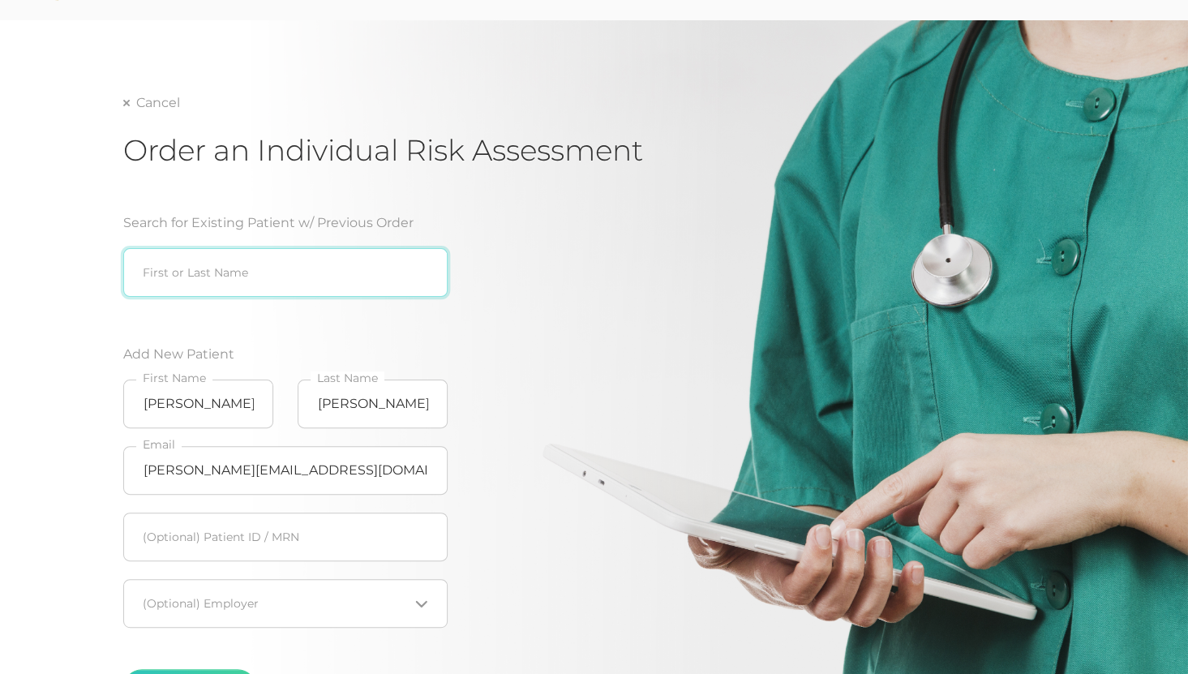
click at [260, 255] on input "search" at bounding box center [285, 272] width 324 height 49
type input "lew"
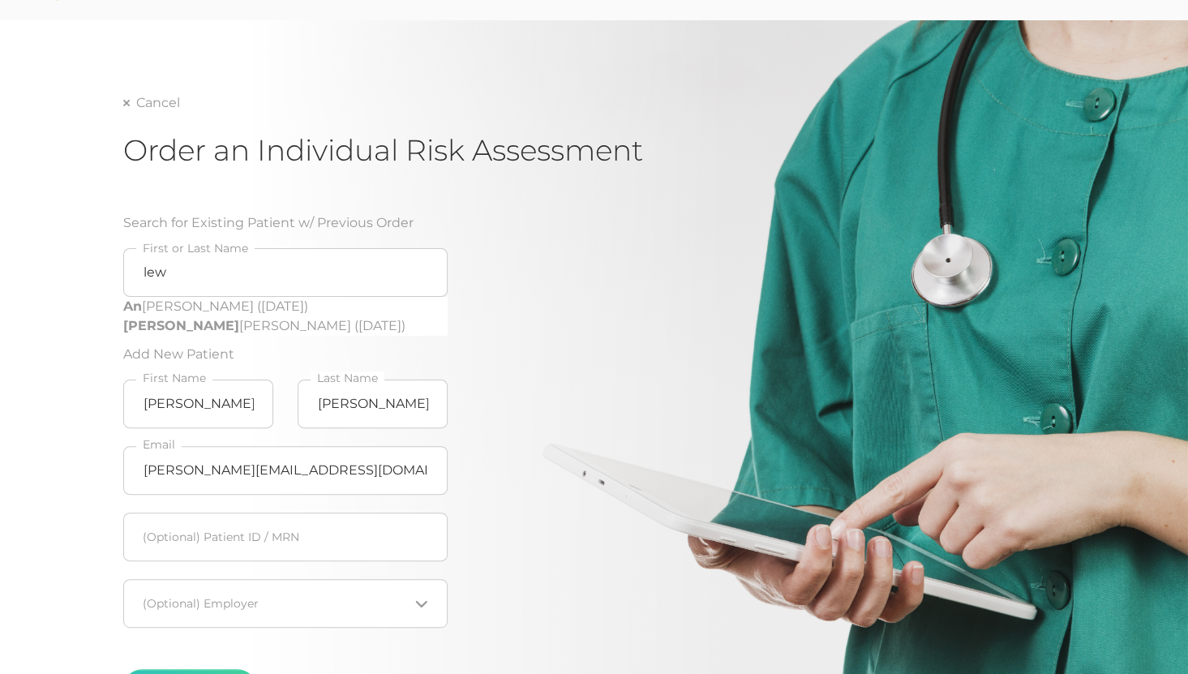
click at [498, 374] on div "Search for Existing Patient w/ Previous Order [PERSON_NAME] An [PERSON_NAME] ([…" at bounding box center [382, 466] width 519 height 545
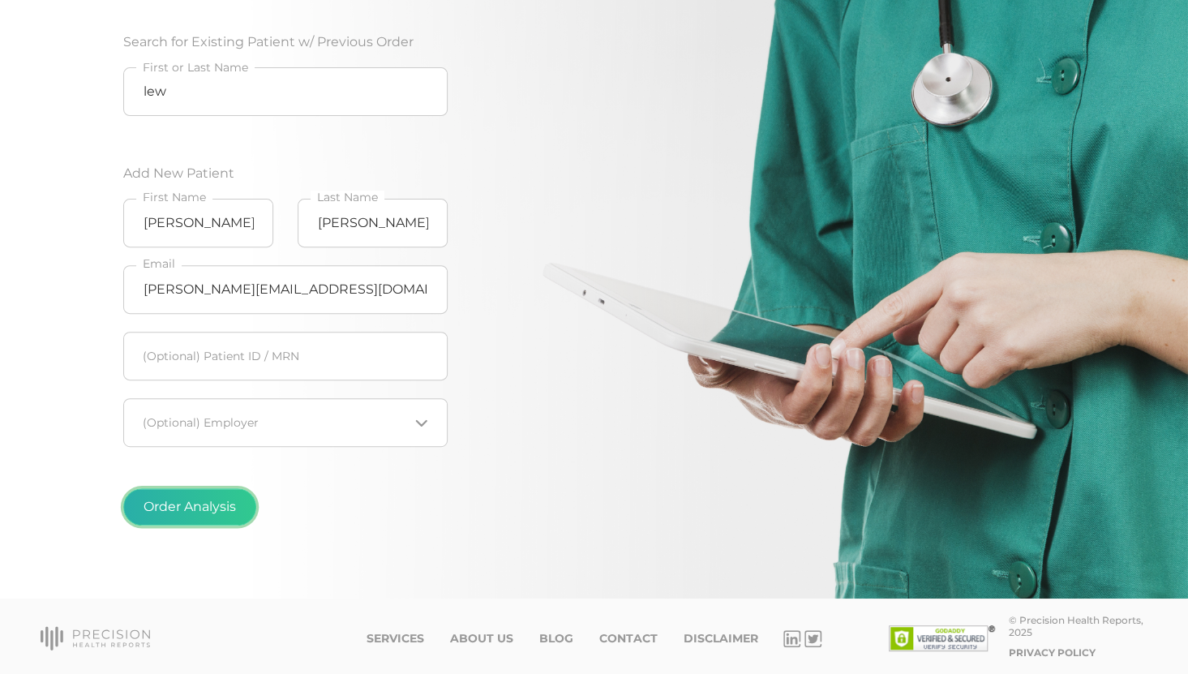
click at [195, 500] on button "Order Analysis" at bounding box center [189, 506] width 133 height 37
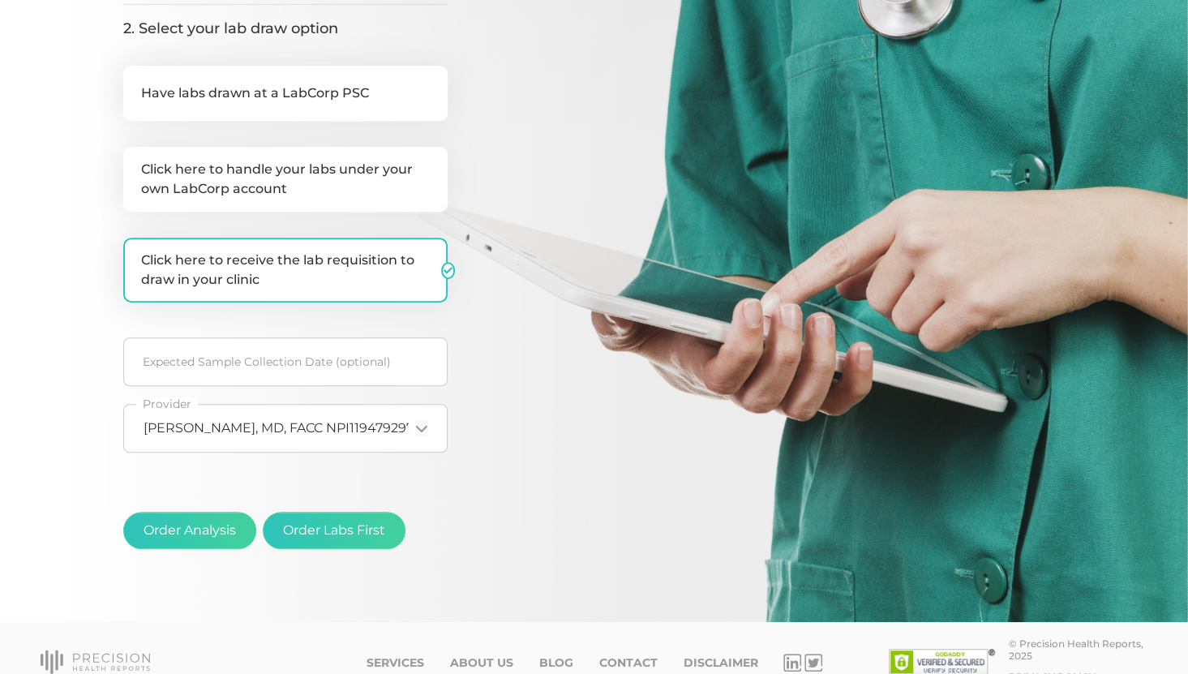
scroll to position [418, 0]
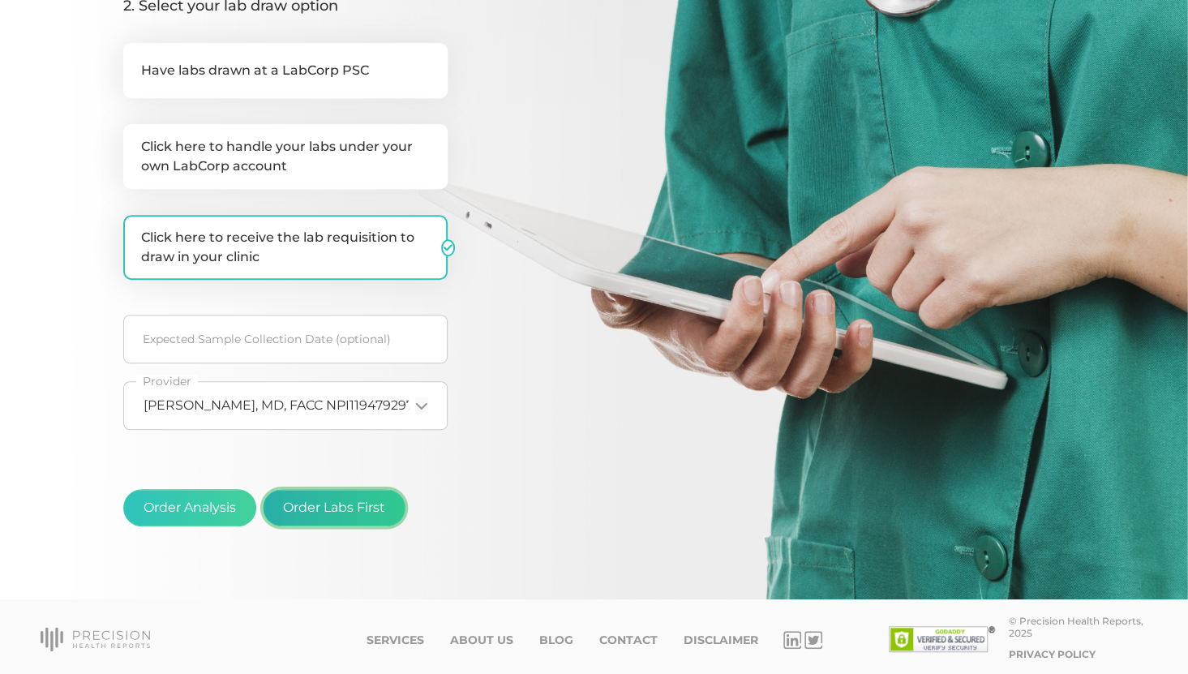
click at [370, 500] on button "Order Labs First" at bounding box center [334, 507] width 143 height 37
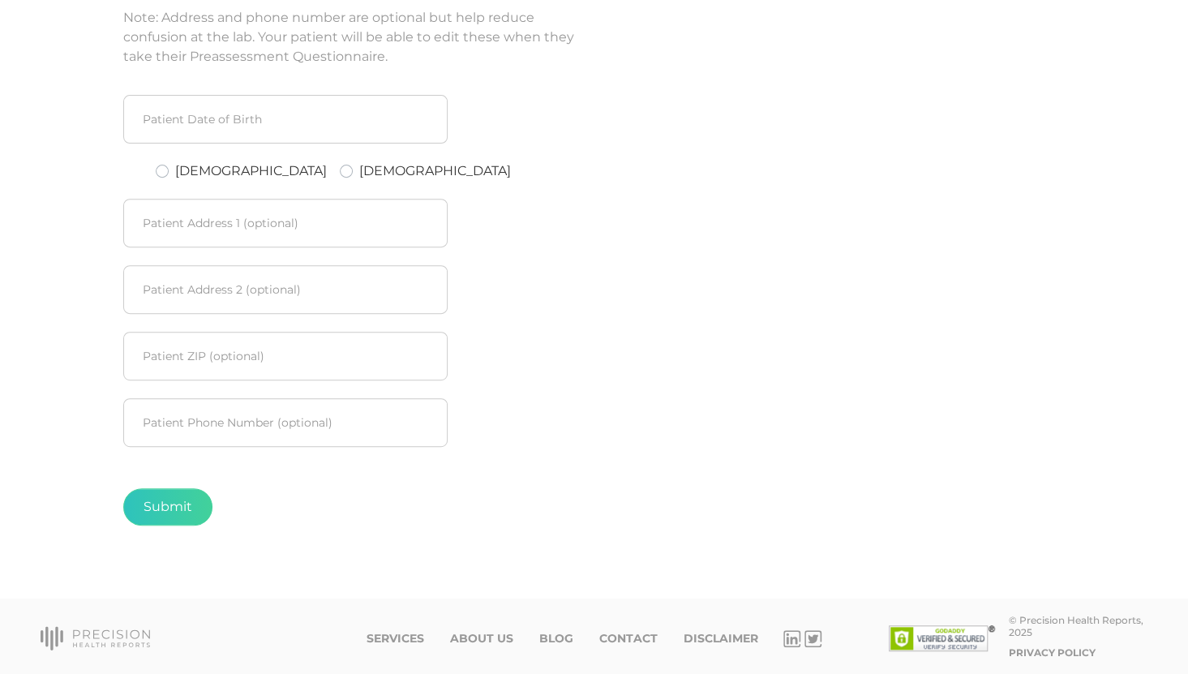
click at [547, 656] on div "Services About Us Blog Contact Disclaimer © Precision Health Reports, 2025 Priv…" at bounding box center [593, 638] width 1131 height 49
click at [251, 115] on input at bounding box center [285, 119] width 324 height 49
type input "07251985"
click at [175, 169] on label "[DEMOGRAPHIC_DATA]" at bounding box center [251, 170] width 152 height 19
click at [169, 169] on input "[DEMOGRAPHIC_DATA]" at bounding box center [162, 169] width 13 height 16
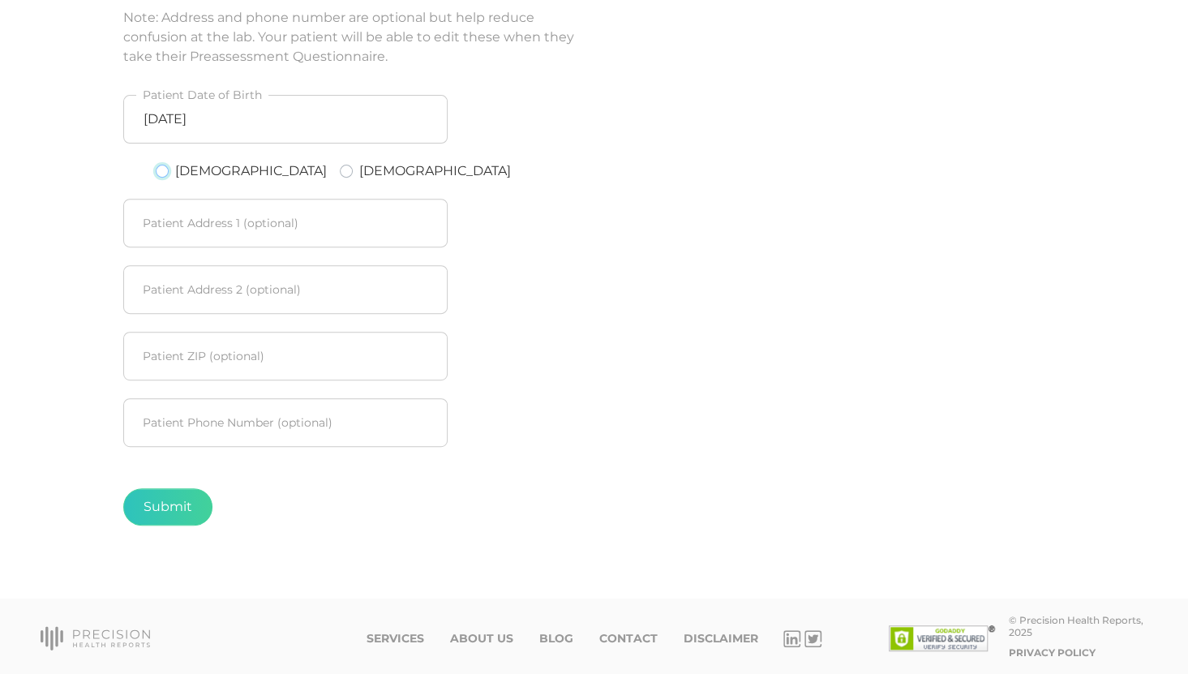
radio input "true"
click at [172, 504] on button "Submit" at bounding box center [167, 506] width 89 height 37
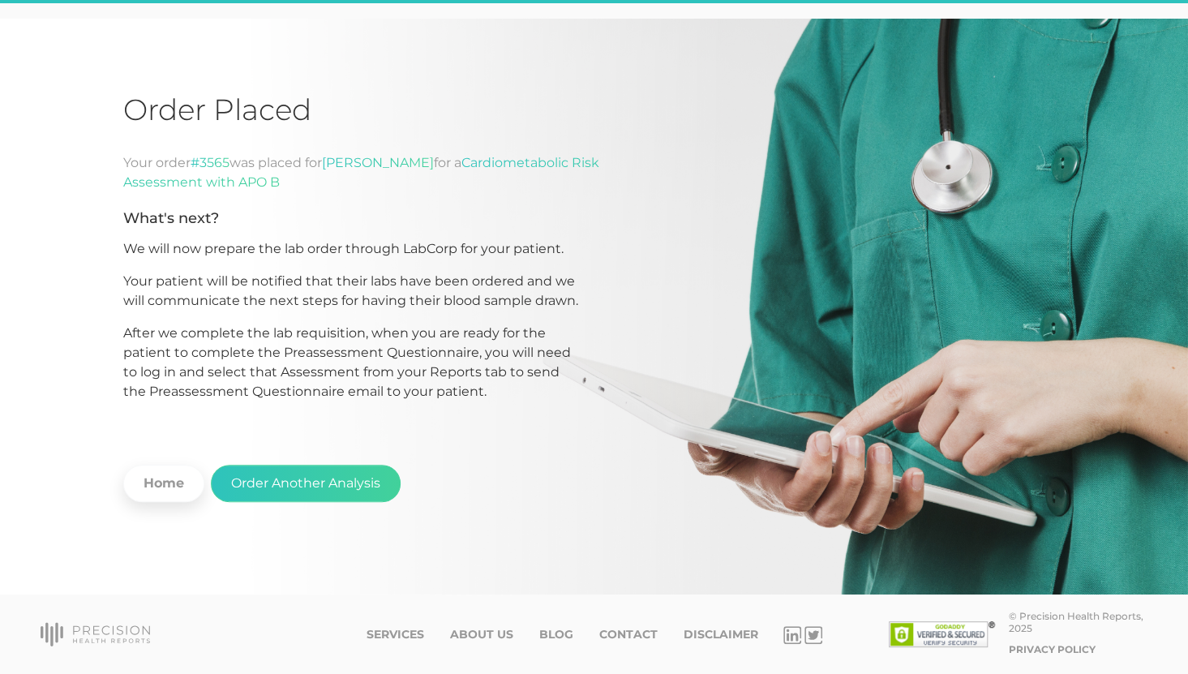
scroll to position [52, 0]
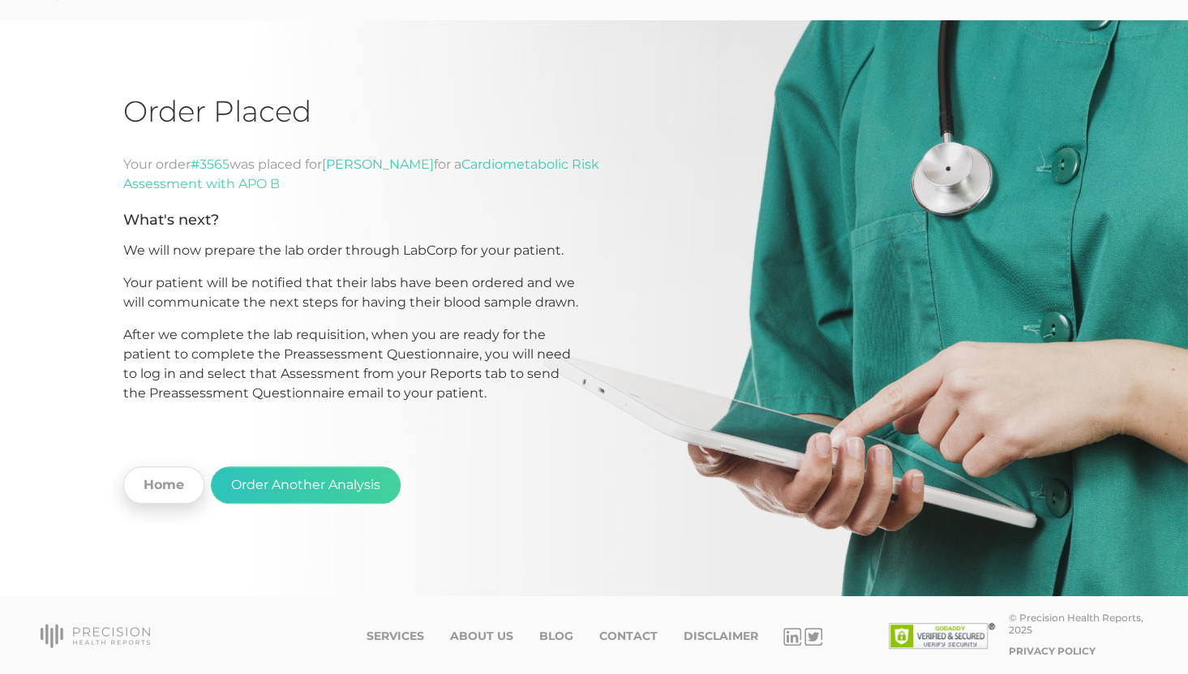
click at [175, 479] on link "Home" at bounding box center [163, 484] width 81 height 37
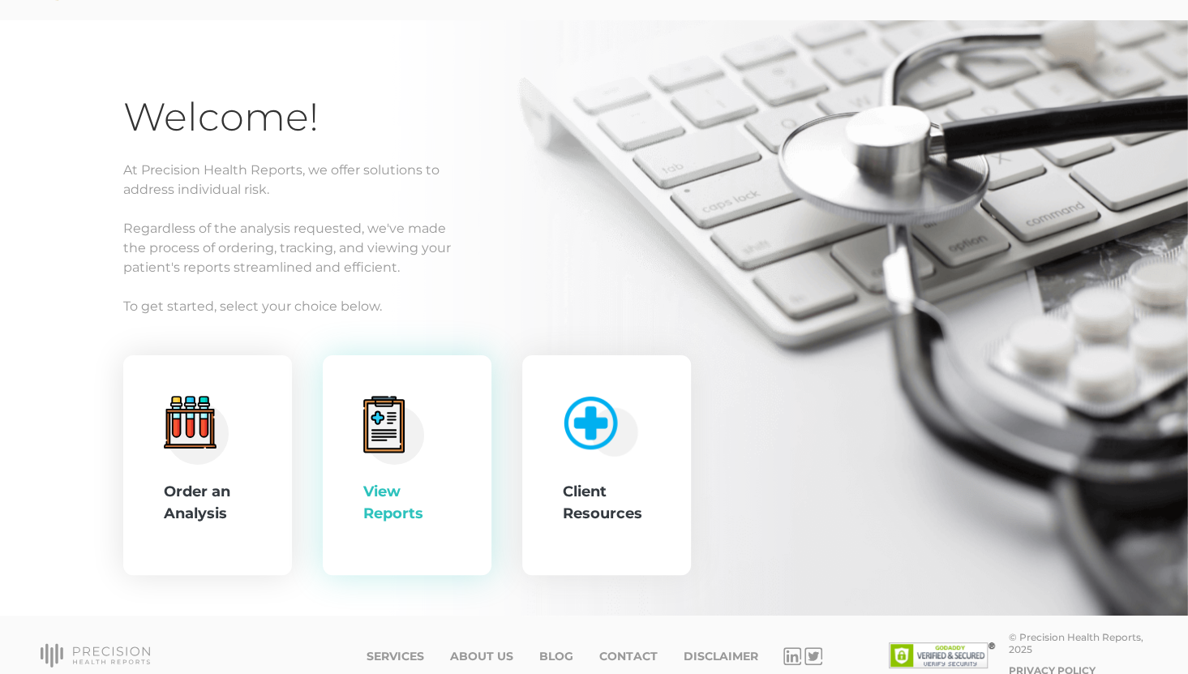
click at [471, 469] on div "View Reports" at bounding box center [407, 465] width 169 height 221
